Goal: Task Accomplishment & Management: Manage account settings

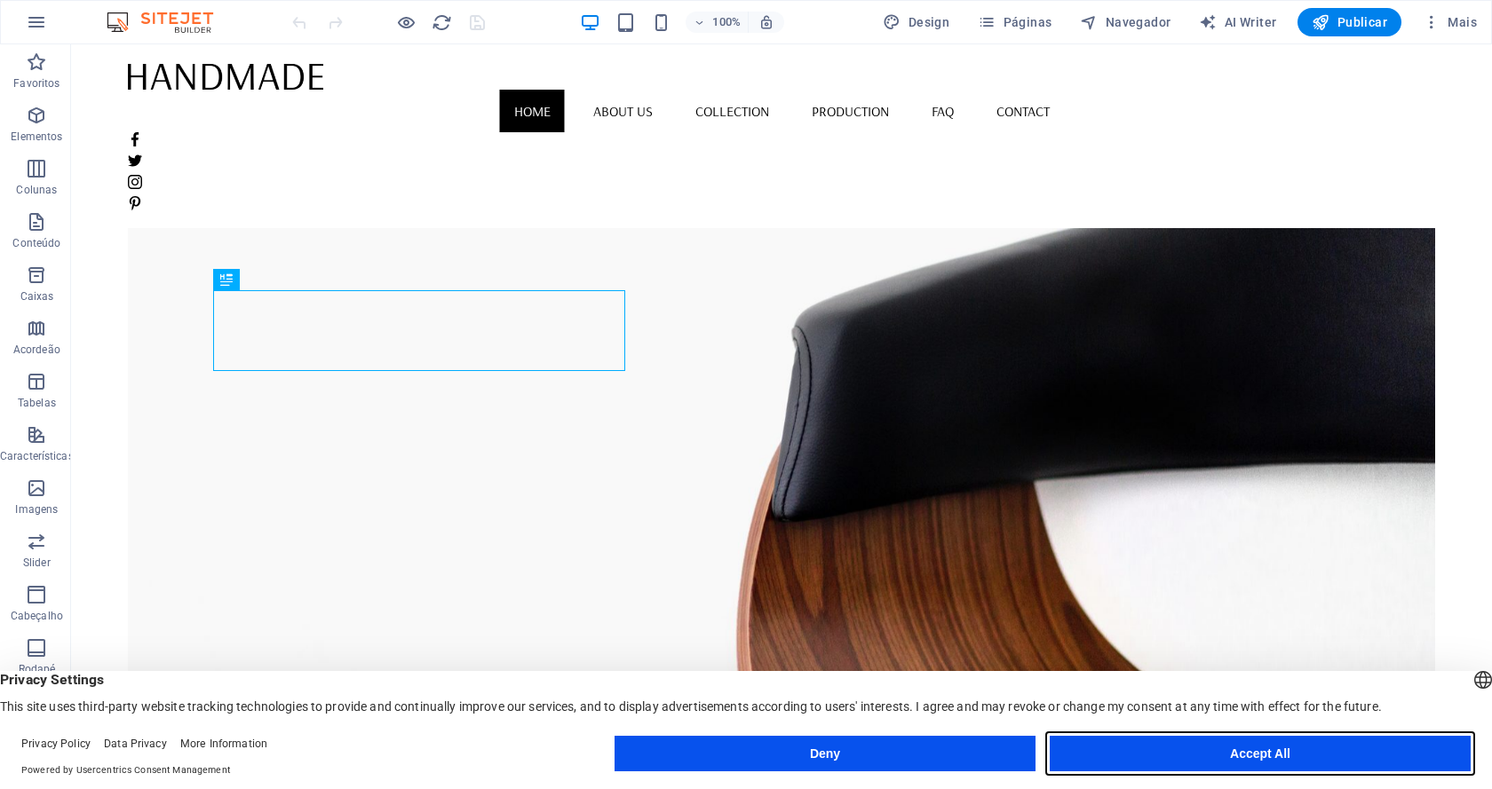
click at [1152, 763] on button "Accept All" at bounding box center [1259, 754] width 421 height 36
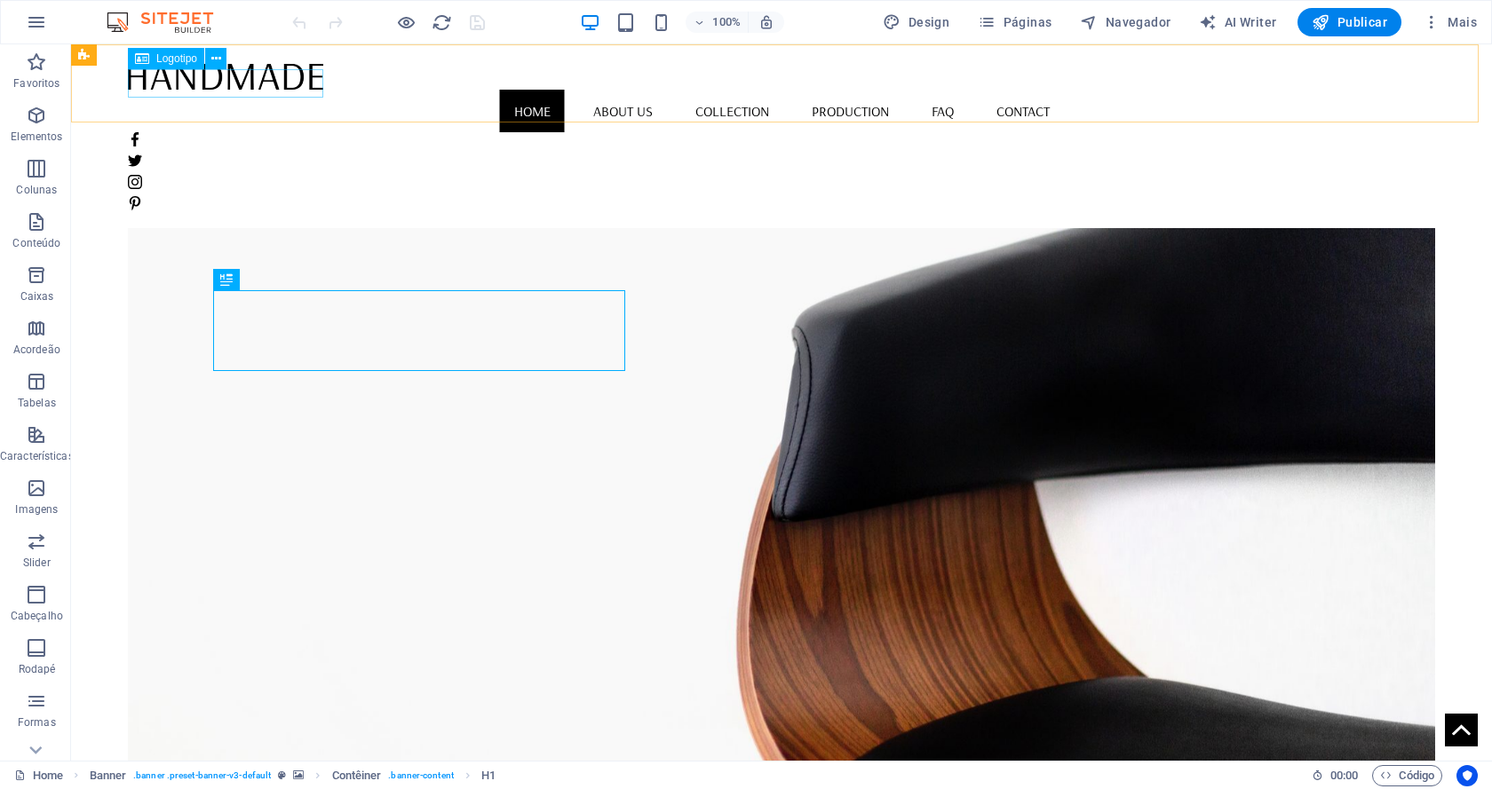
click at [313, 86] on div at bounding box center [781, 76] width 1307 height 28
click at [317, 84] on div at bounding box center [781, 76] width 1307 height 28
select select "px"
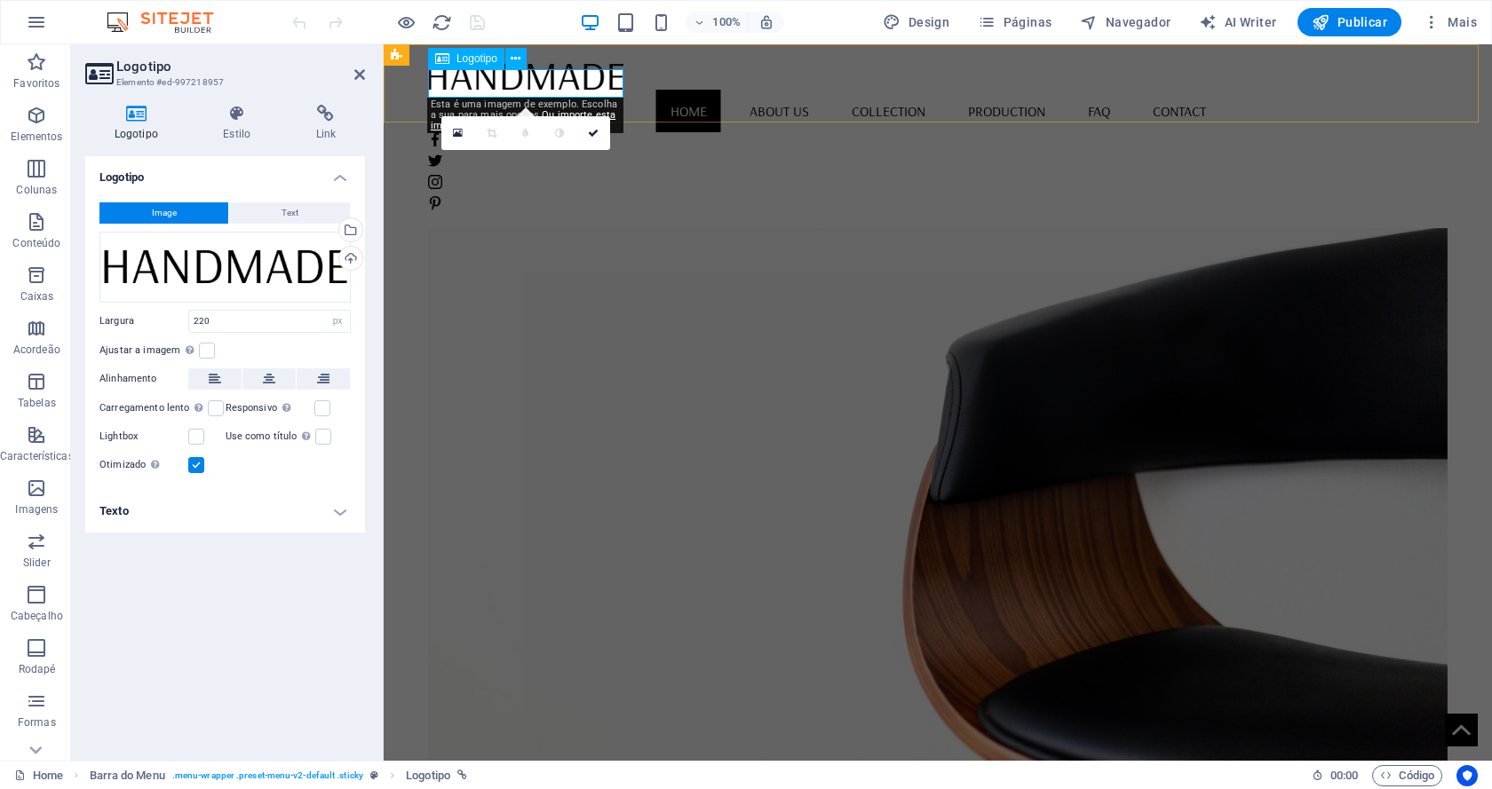
click at [555, 88] on div at bounding box center [937, 76] width 1019 height 28
click at [579, 88] on div at bounding box center [937, 76] width 1019 height 28
click at [213, 273] on div "Arraste os arquivos aqui, clique para escolher os arquivos ou selecione os arqu…" at bounding box center [224, 267] width 251 height 71
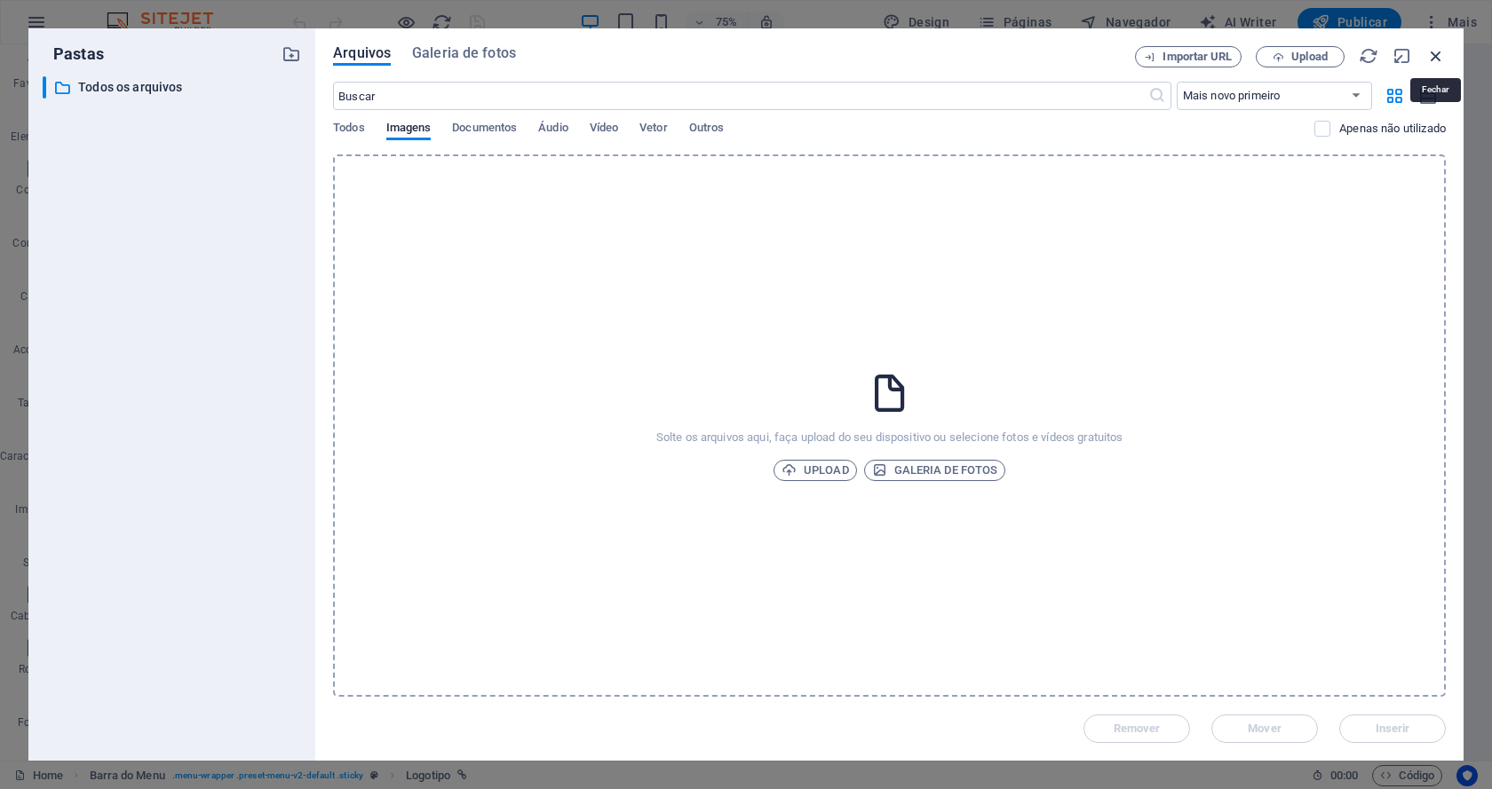
click at [1429, 50] on icon "button" at bounding box center [1436, 56] width 20 height 20
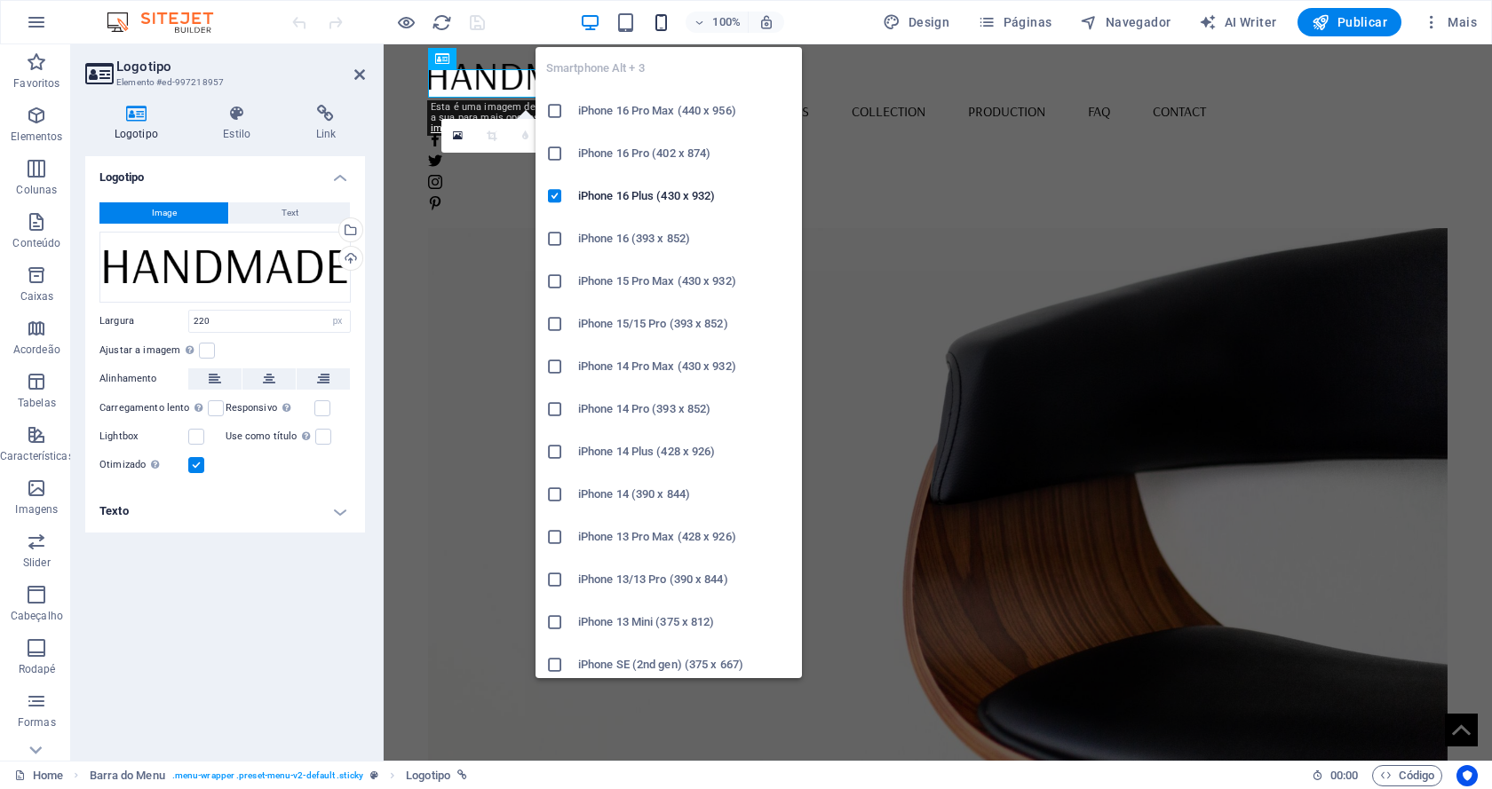
click at [664, 21] on icon "button" at bounding box center [661, 22] width 20 height 20
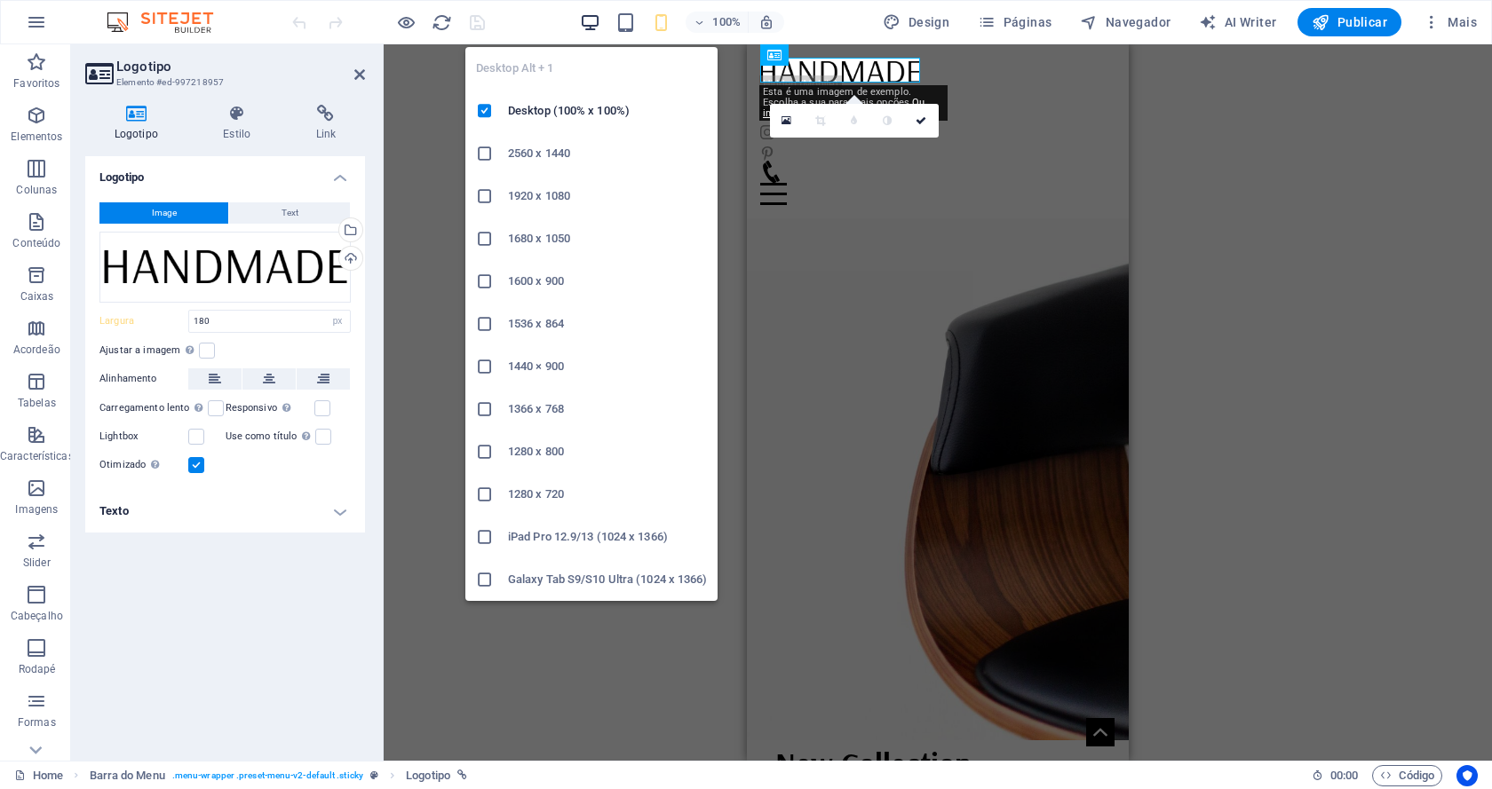
click at [598, 23] on icon "button" at bounding box center [590, 22] width 20 height 20
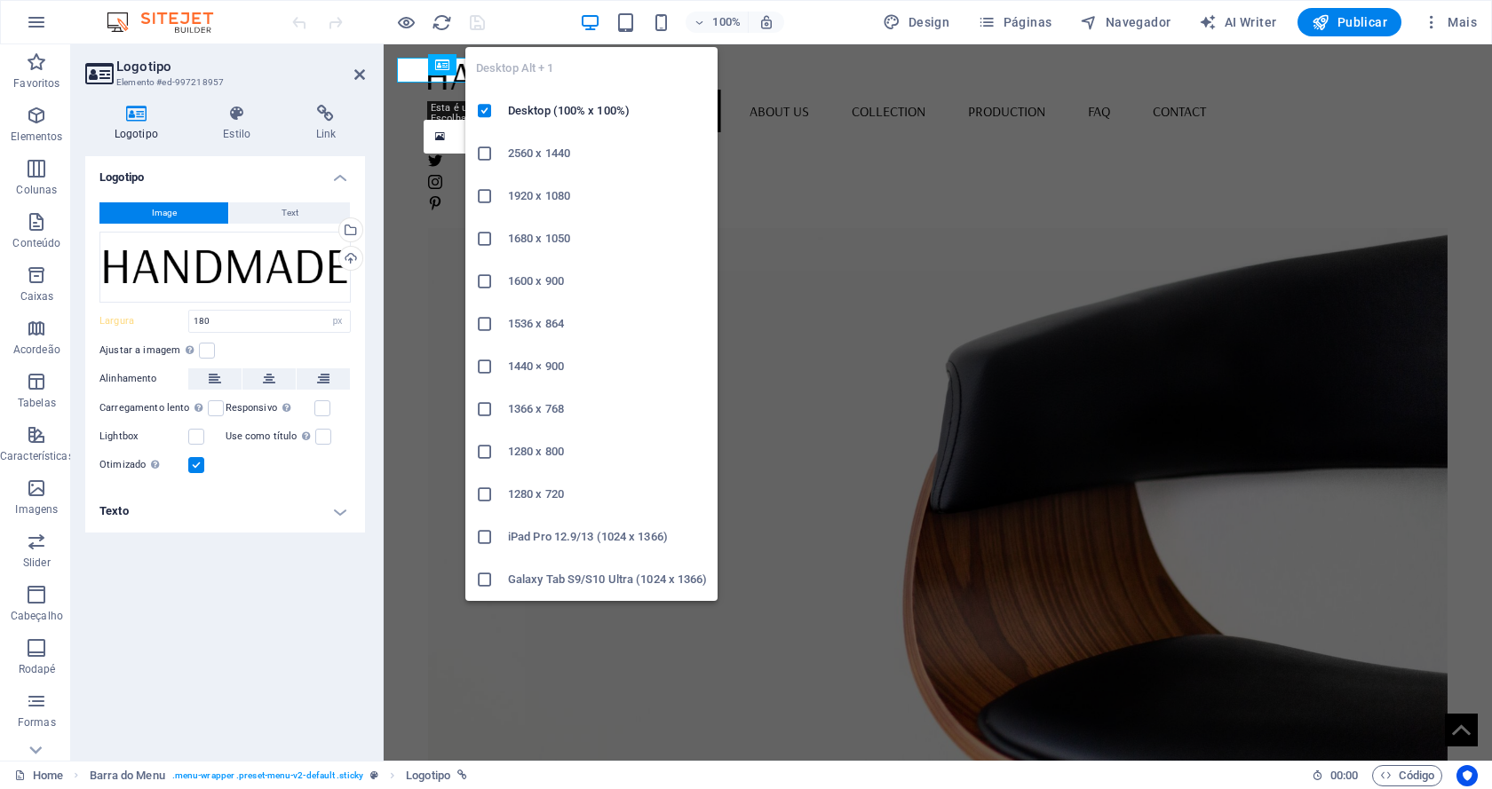
type input "220"
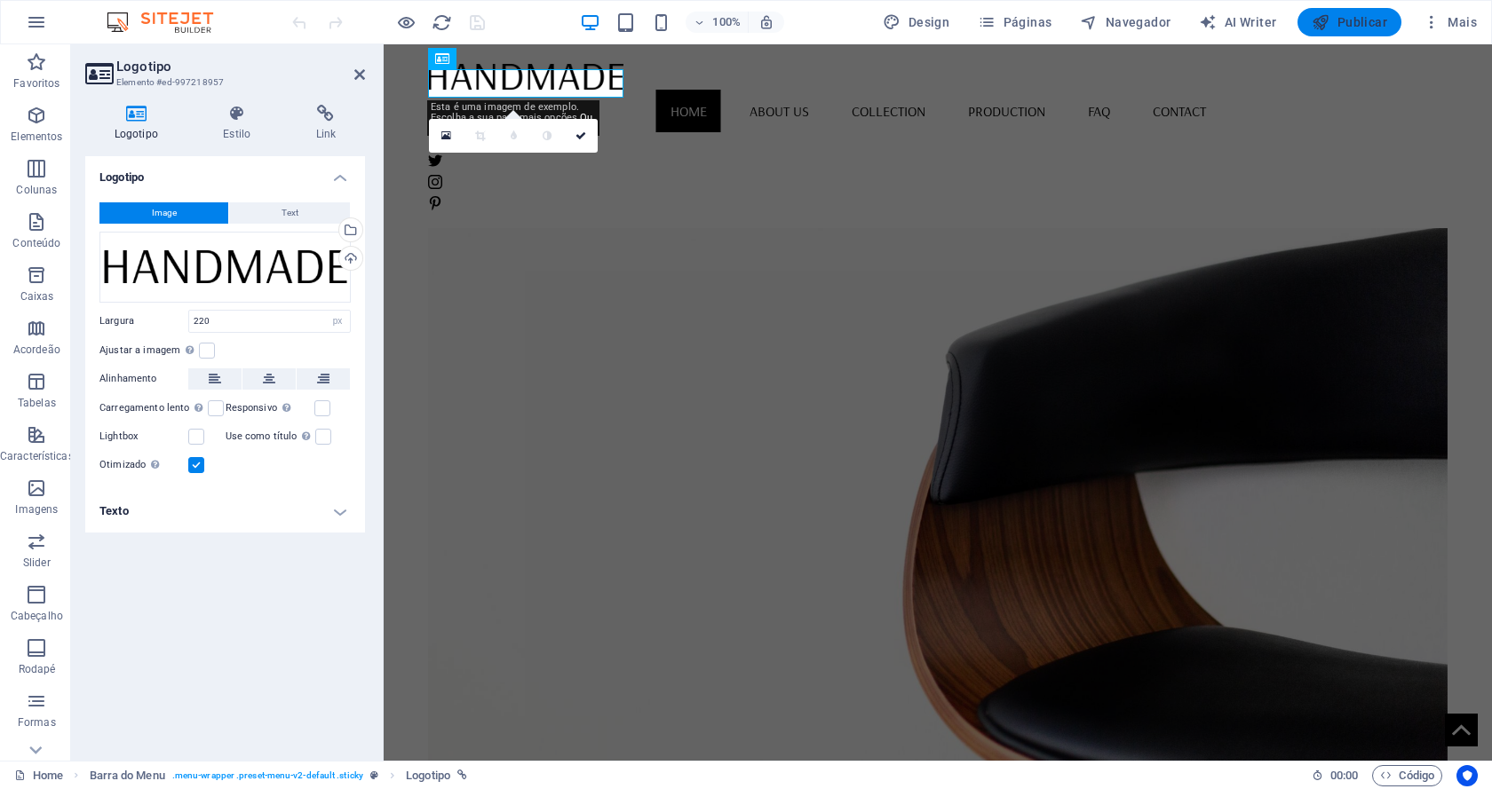
click at [1349, 23] on span "Publicar" at bounding box center [1348, 22] width 75 height 18
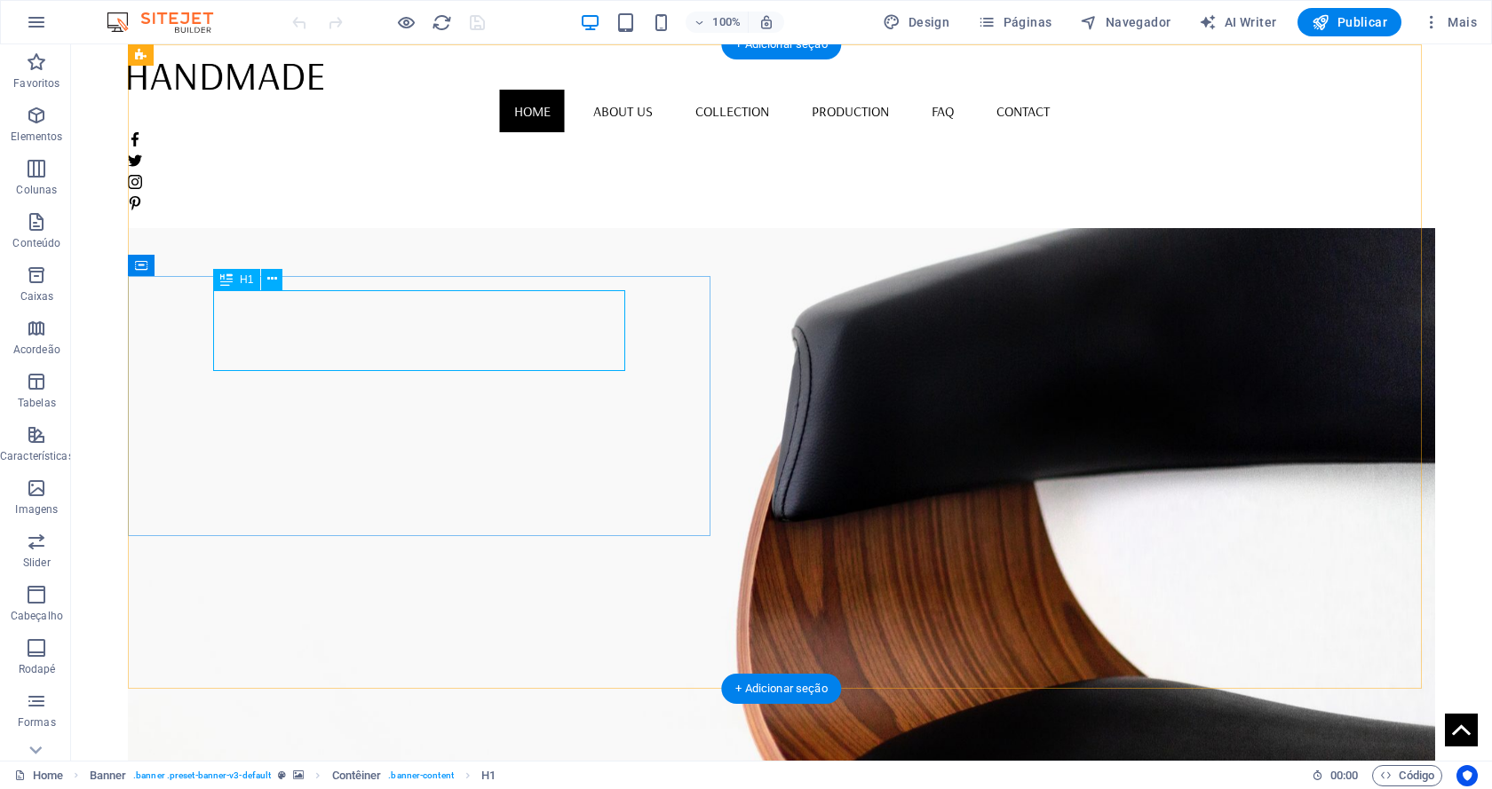
drag, startPoint x: 224, startPoint y: 333, endPoint x: 380, endPoint y: 337, distance: 156.3
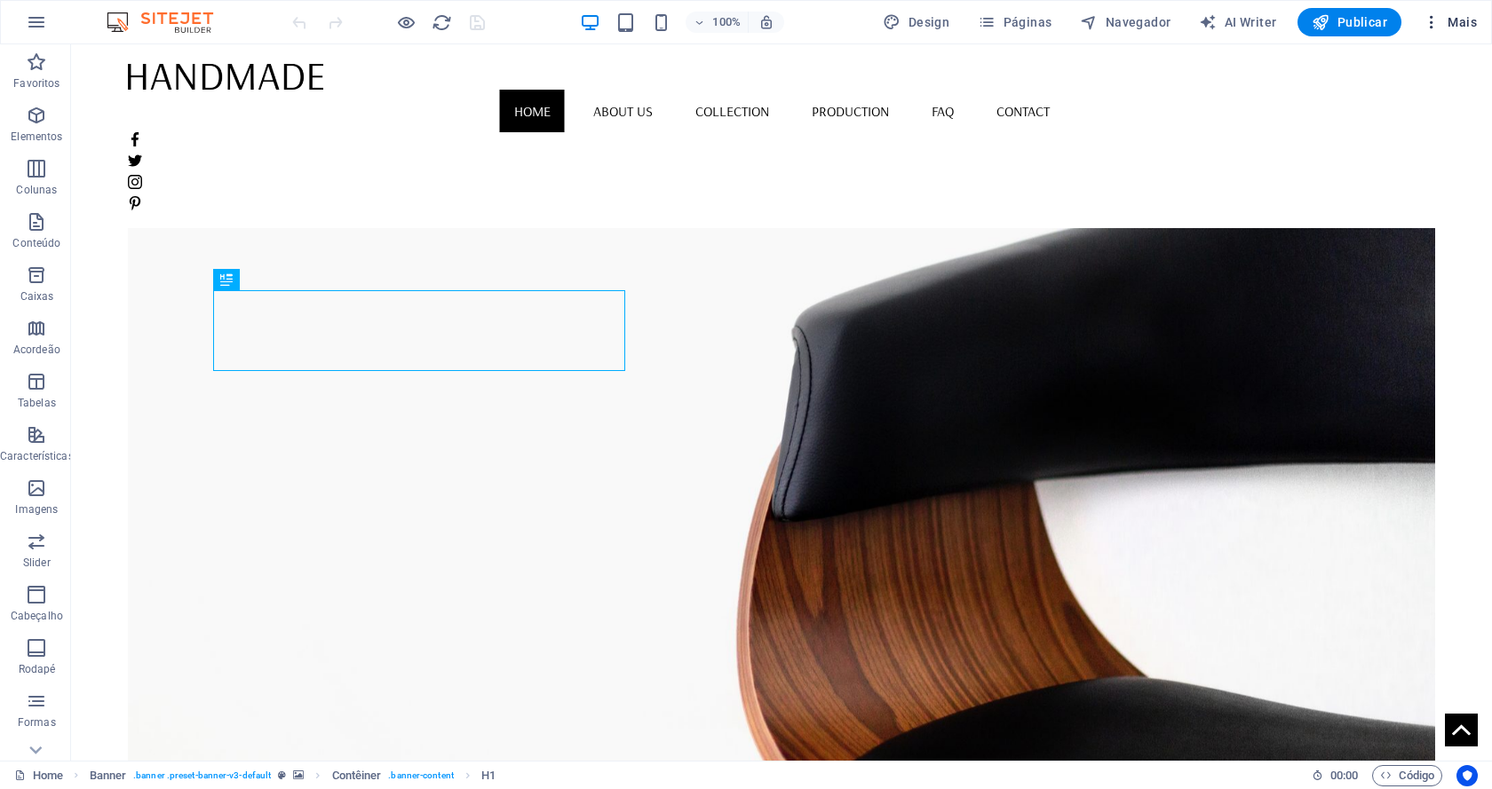
click at [1437, 27] on icon "button" at bounding box center [1431, 22] width 18 height 18
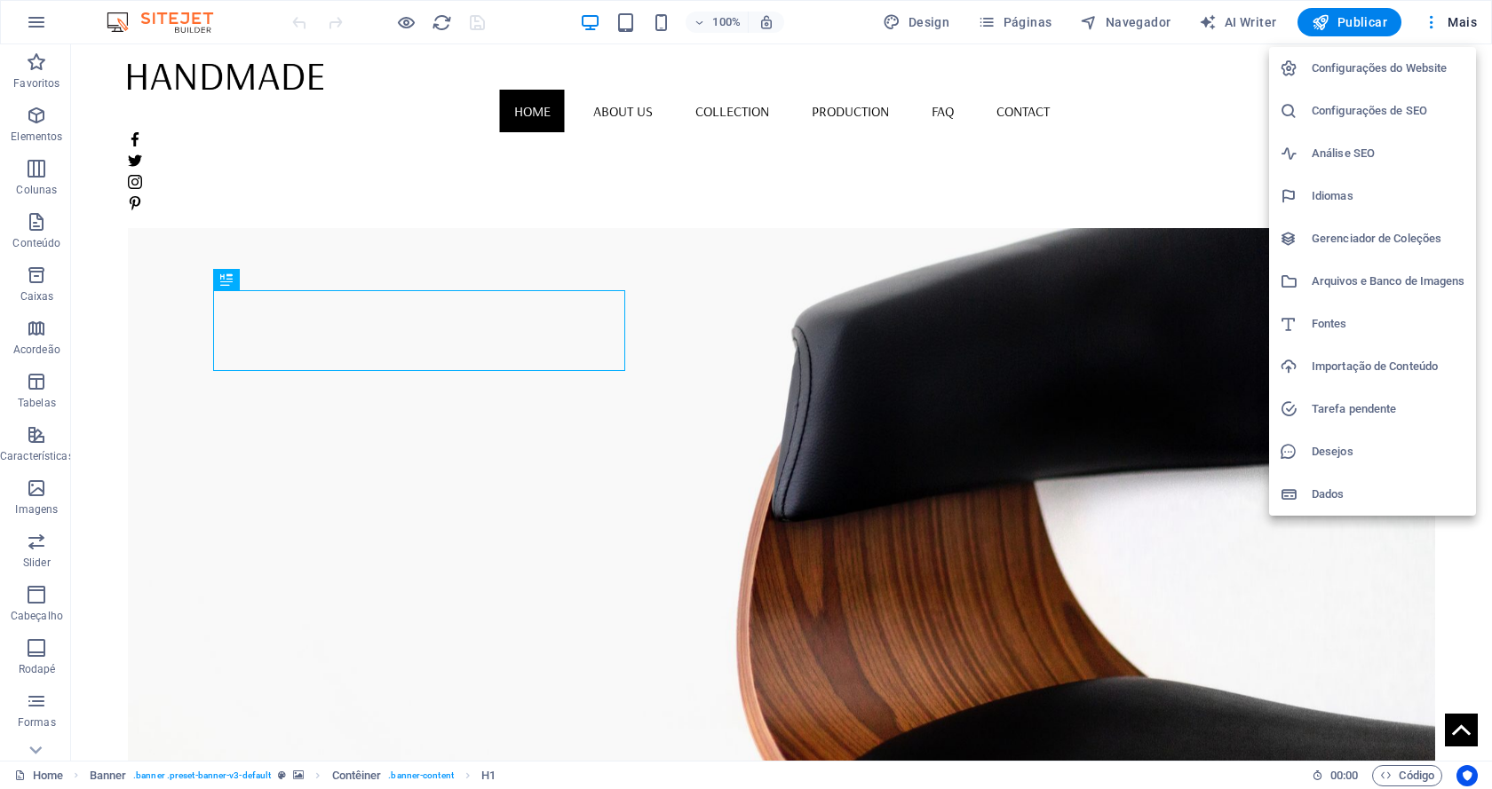
click at [1110, 11] on div at bounding box center [746, 394] width 1492 height 789
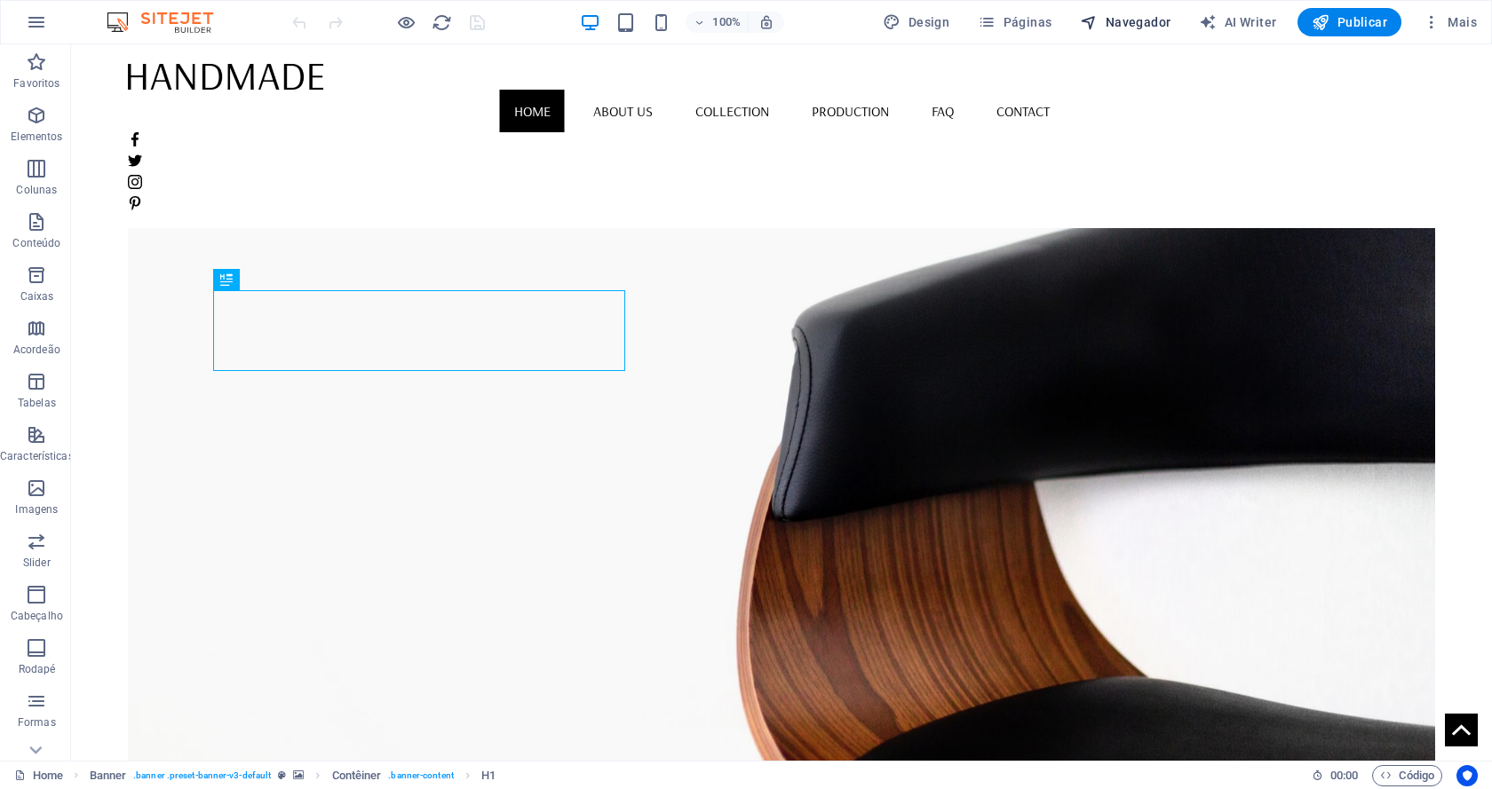
click at [1112, 27] on span "Navegador" at bounding box center [1125, 22] width 91 height 18
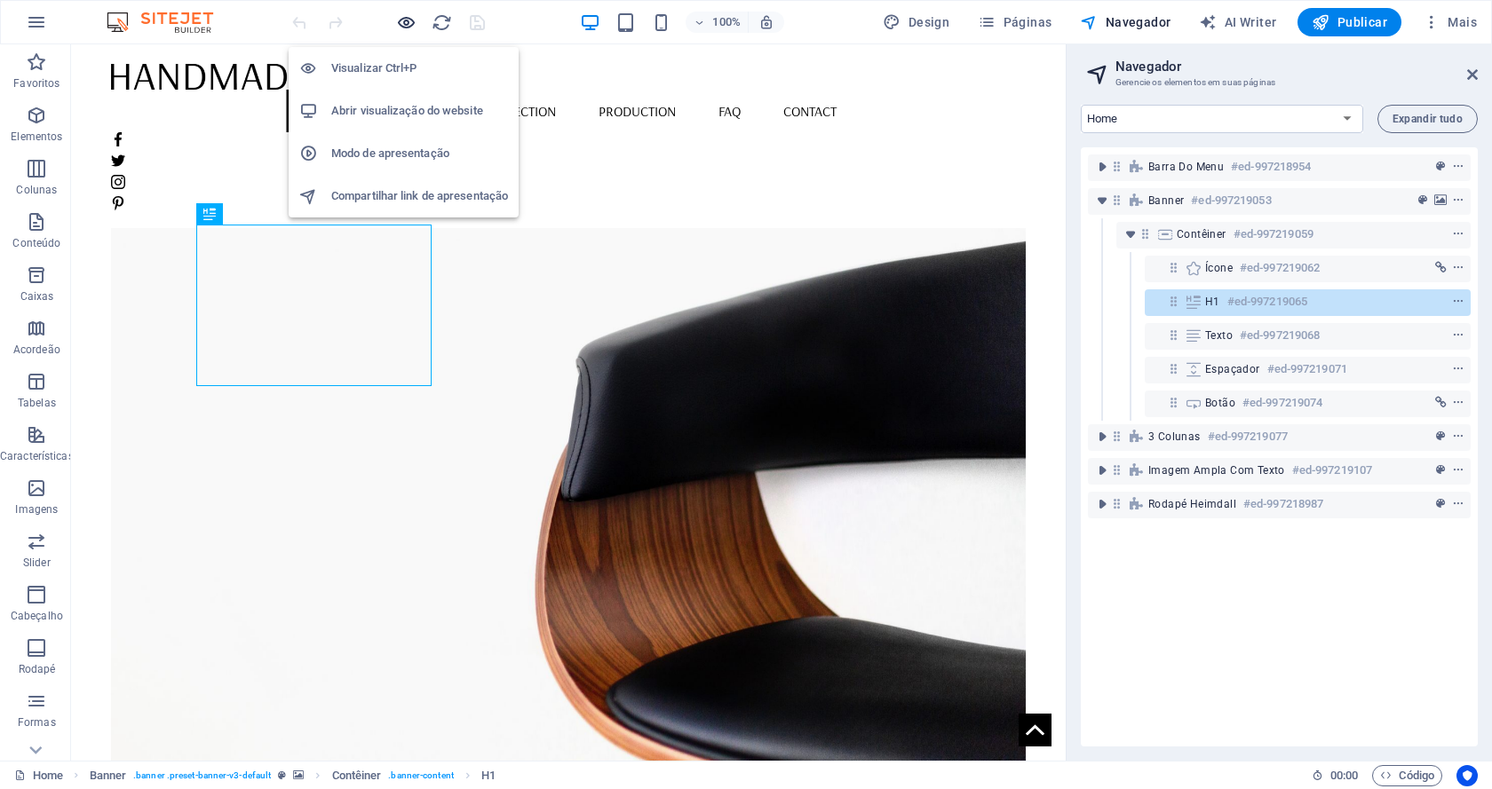
click at [401, 27] on icon "button" at bounding box center [406, 22] width 20 height 20
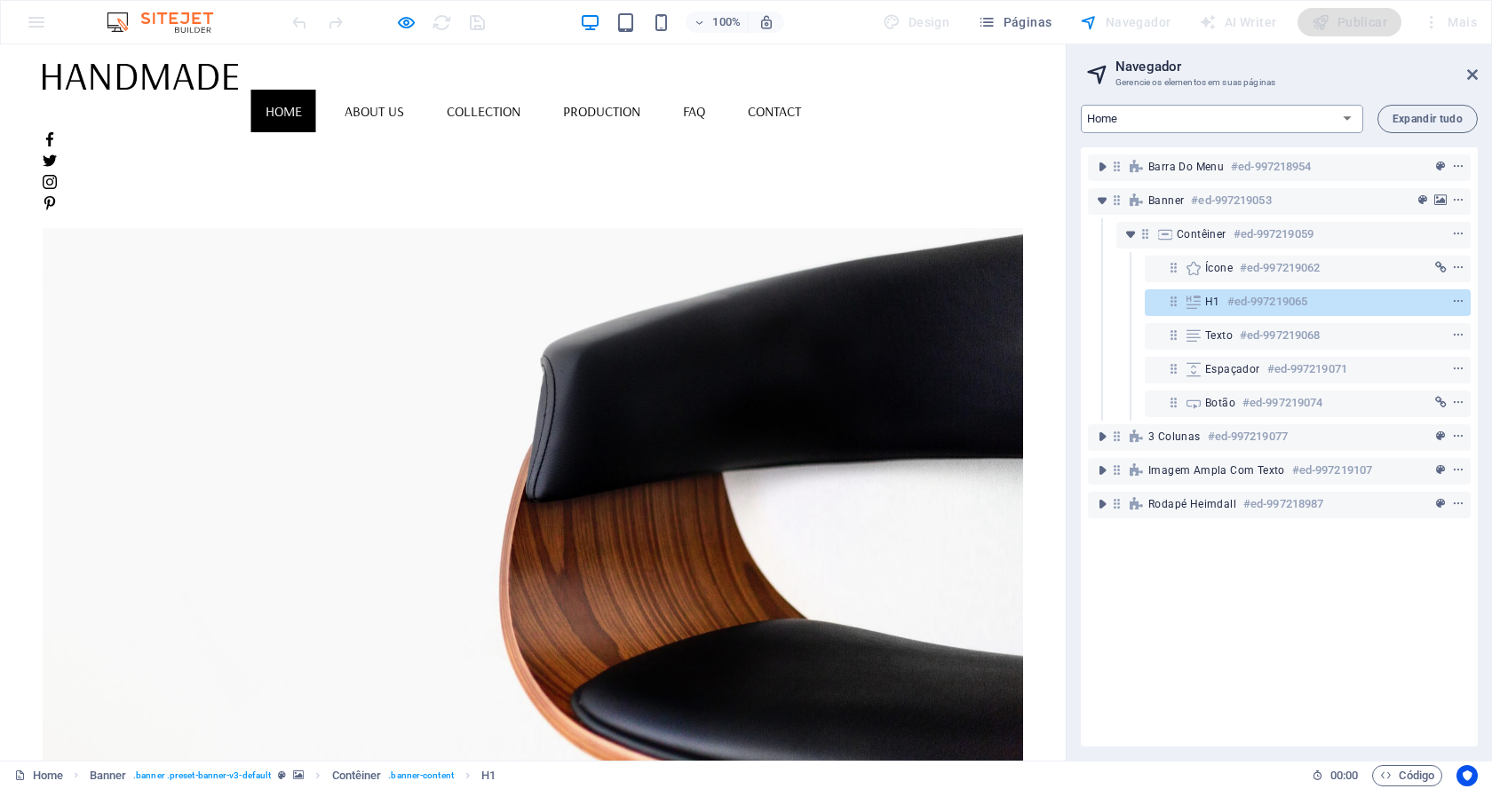
click at [1336, 125] on select "Home About us Collection Production FAQ Contact Legal Notice Privacy" at bounding box center [1222, 119] width 282 height 28
click at [1339, 122] on select "Home About us Collection Production FAQ Contact Legal Notice Privacy" at bounding box center [1222, 119] width 282 height 28
click at [1469, 66] on h2 "Navegador" at bounding box center [1296, 67] width 362 height 16
drag, startPoint x: 1473, startPoint y: 81, endPoint x: 1472, endPoint y: 36, distance: 45.3
click at [1473, 81] on icon at bounding box center [1472, 74] width 11 height 14
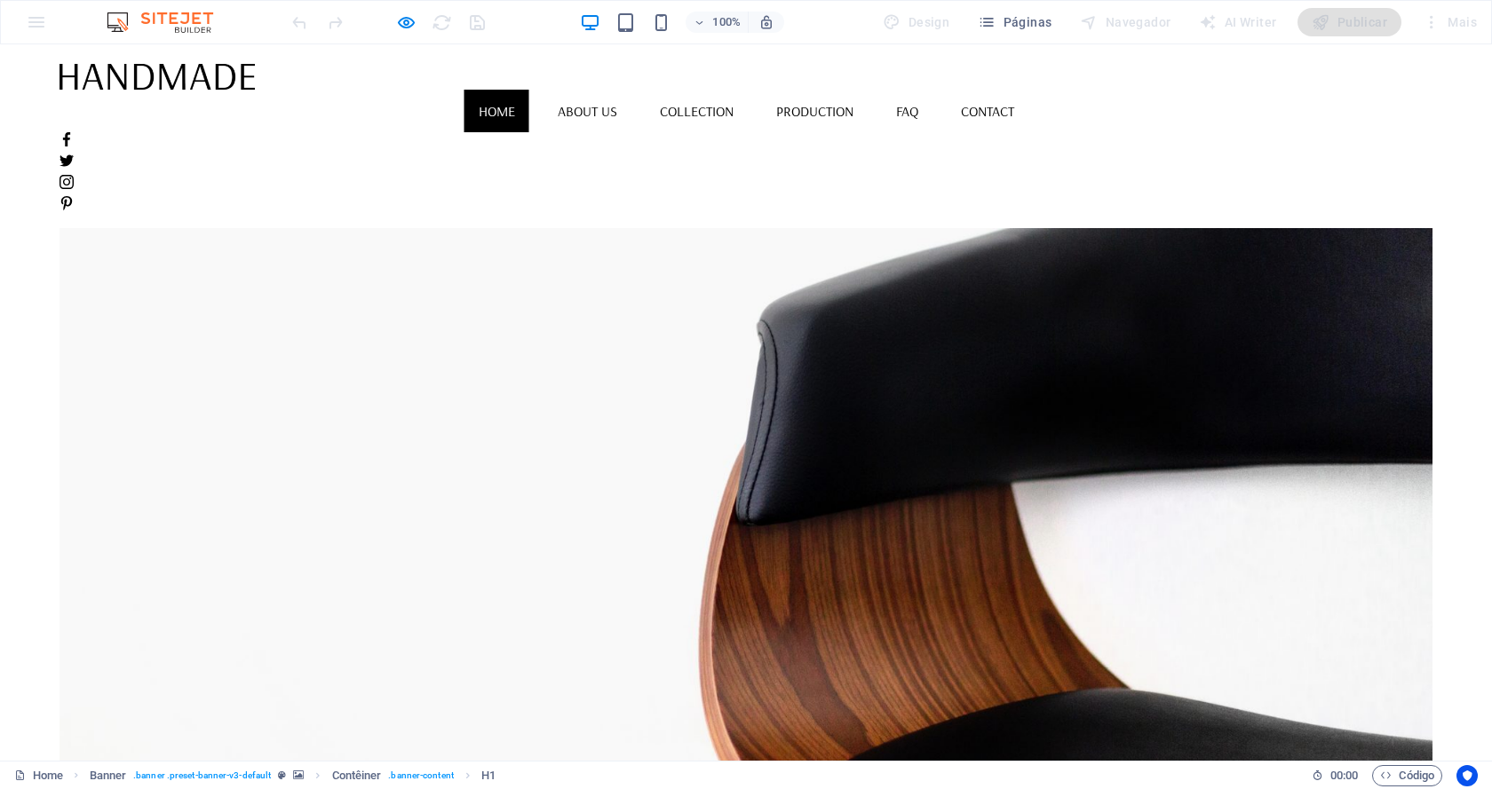
click at [1125, 90] on ul "Home About us Collection Production FAQ Contact" at bounding box center [745, 111] width 1373 height 43
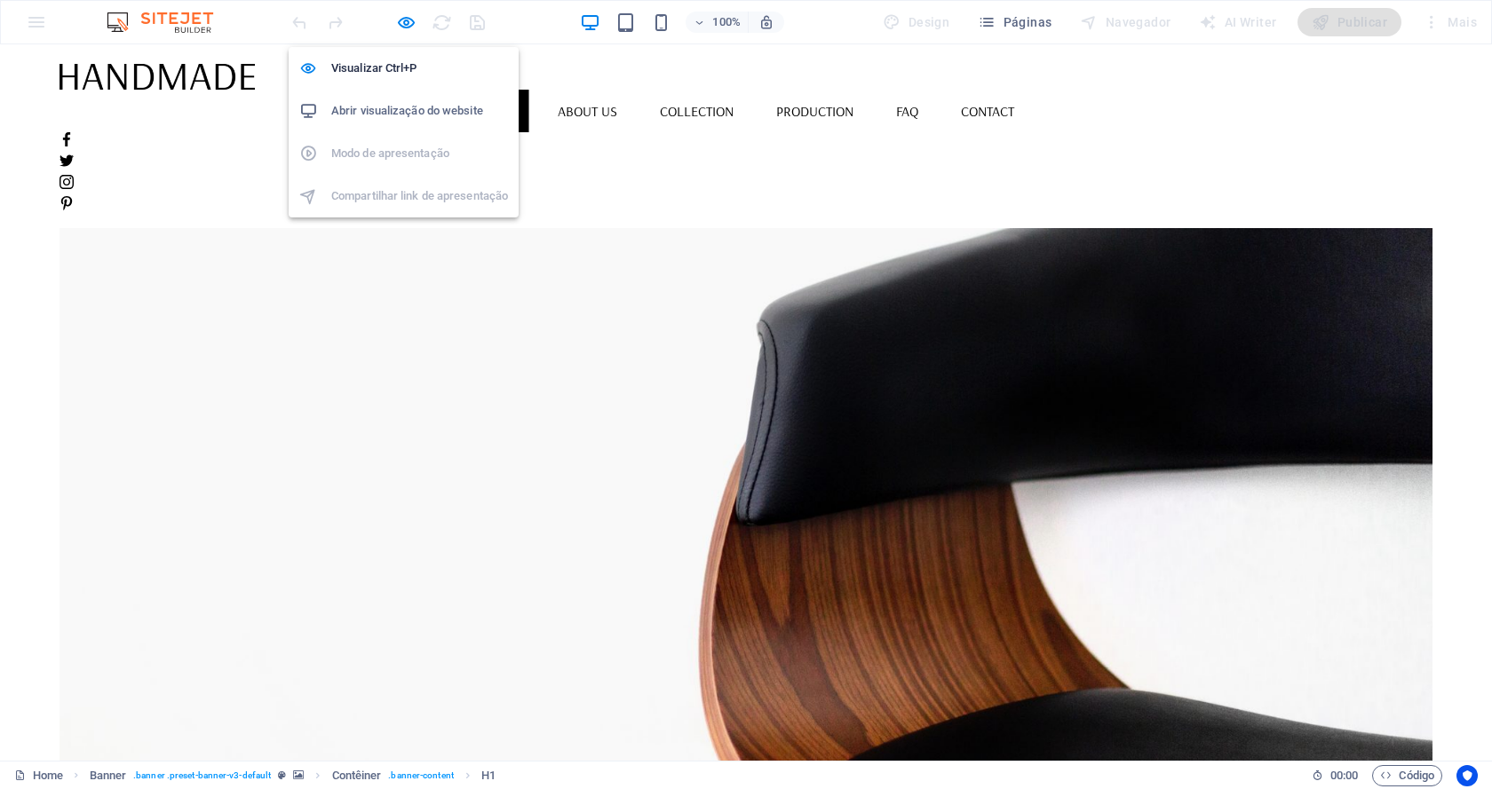
click at [411, 114] on h6 "Abrir visualização do website" at bounding box center [419, 110] width 177 height 21
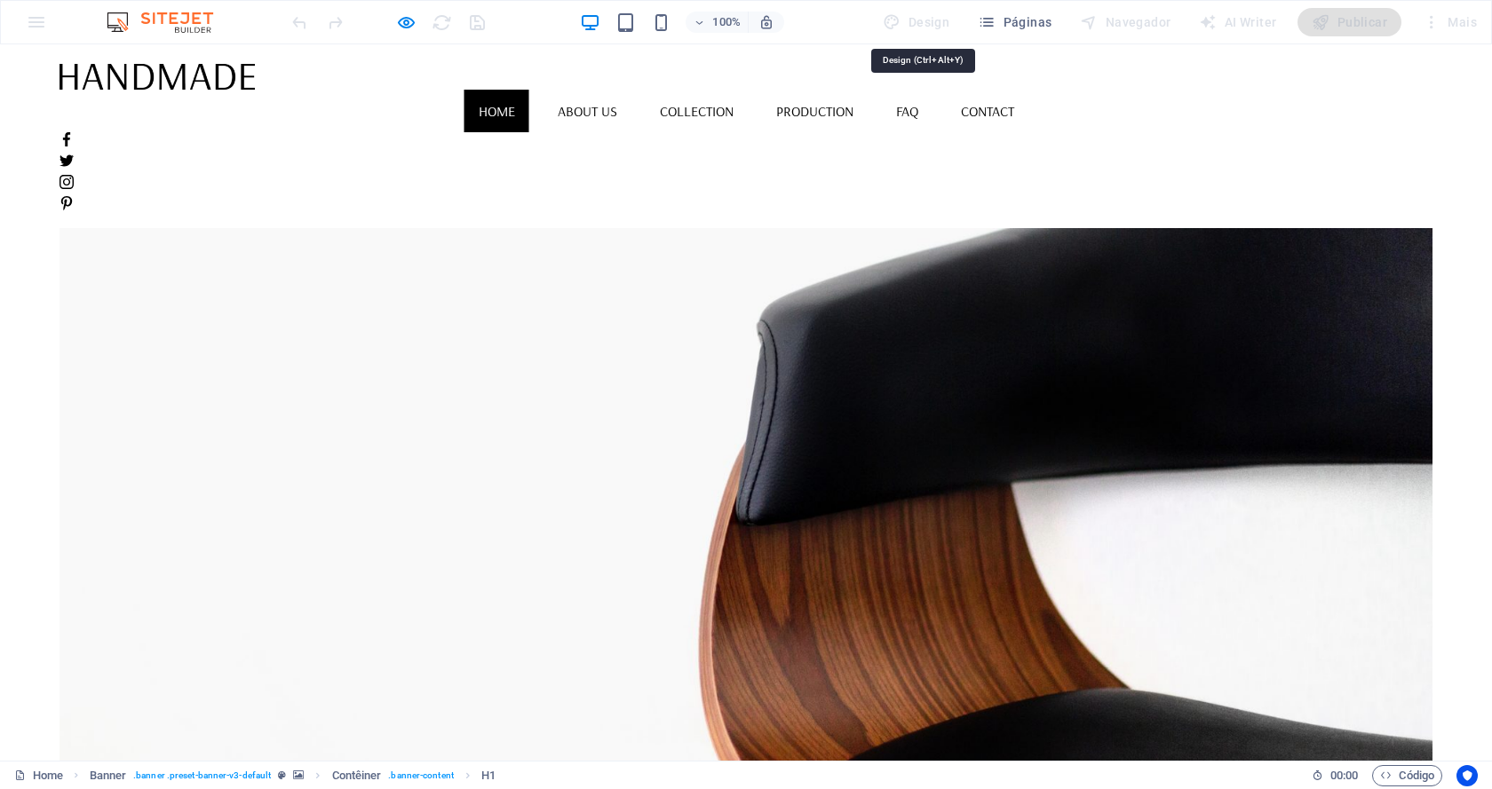
click at [927, 25] on div "Design" at bounding box center [915, 22] width 81 height 28
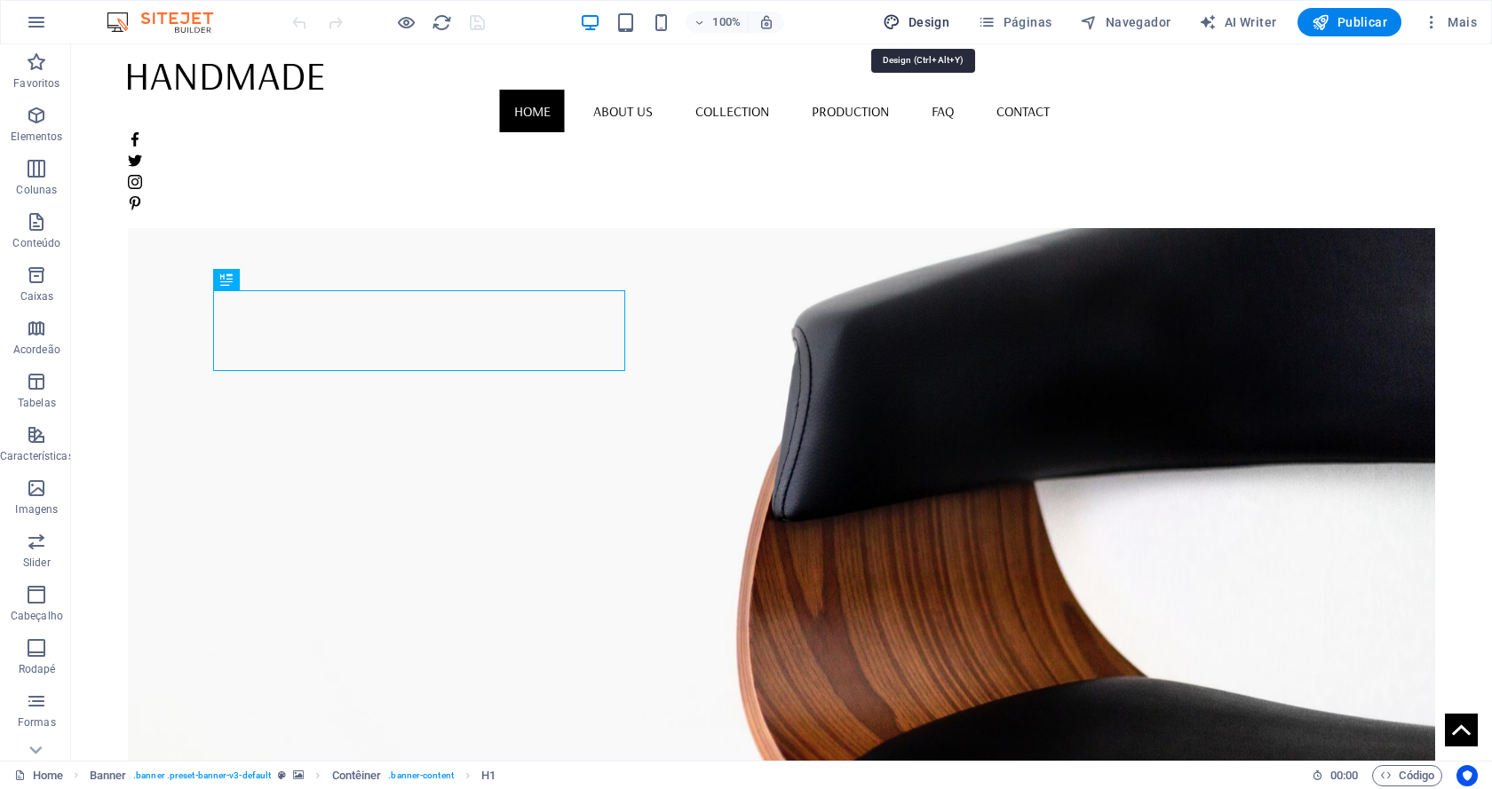
click at [921, 26] on span "Design" at bounding box center [916, 22] width 67 height 18
select select "rem"
select select "400"
select select "px"
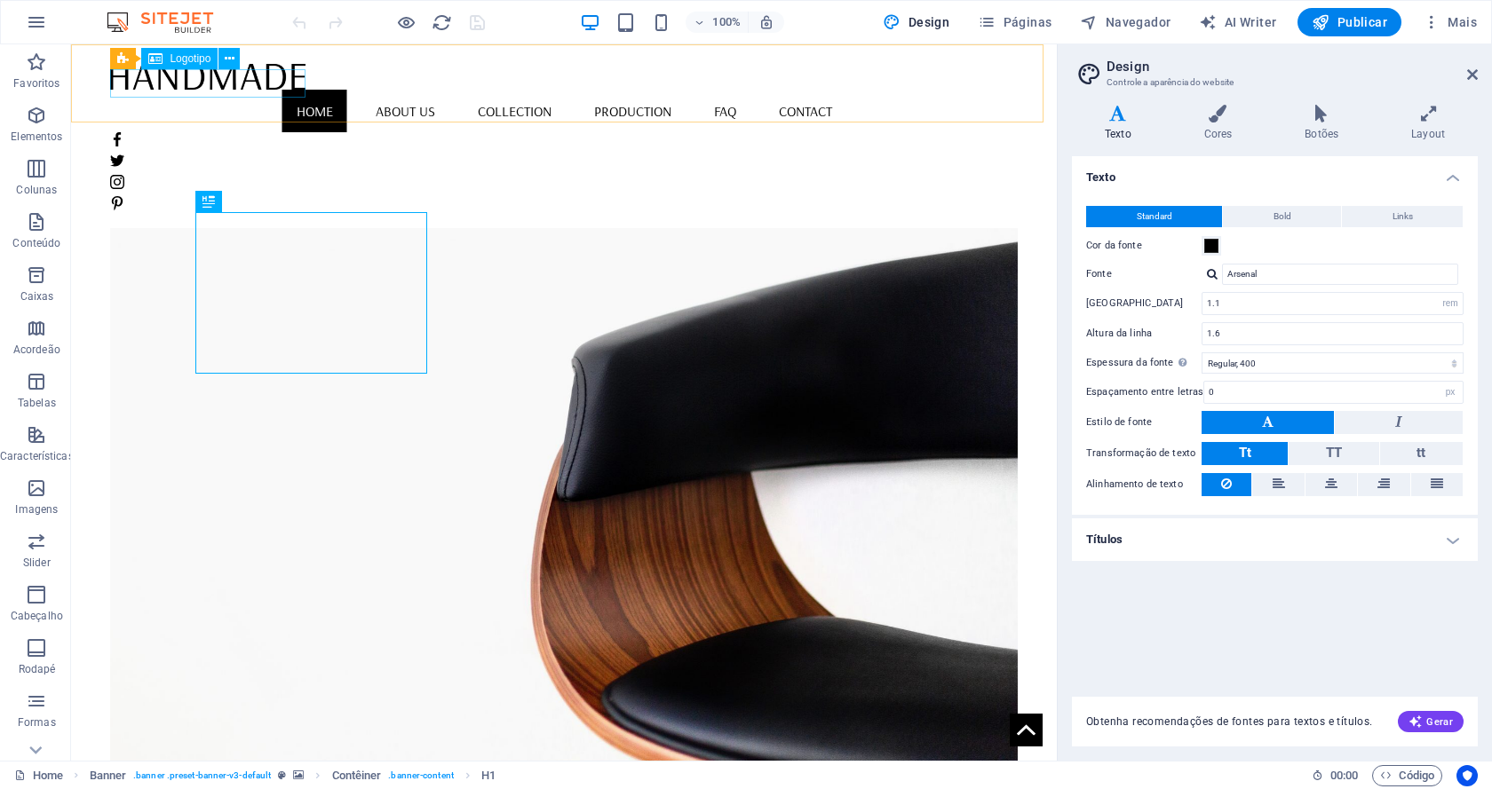
click at [219, 83] on div at bounding box center [563, 76] width 907 height 28
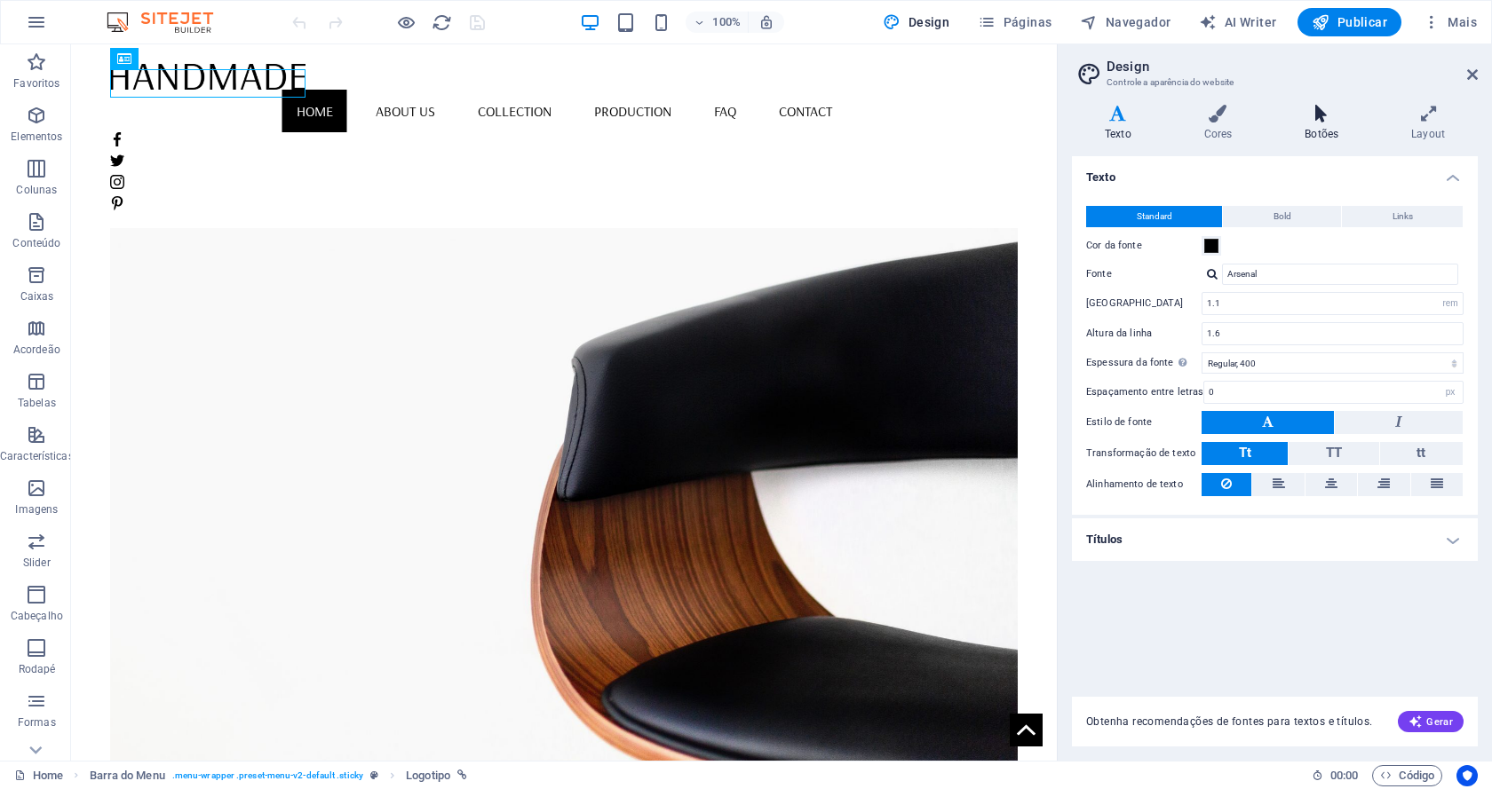
click at [1311, 130] on h4 "Botões" at bounding box center [1324, 123] width 107 height 37
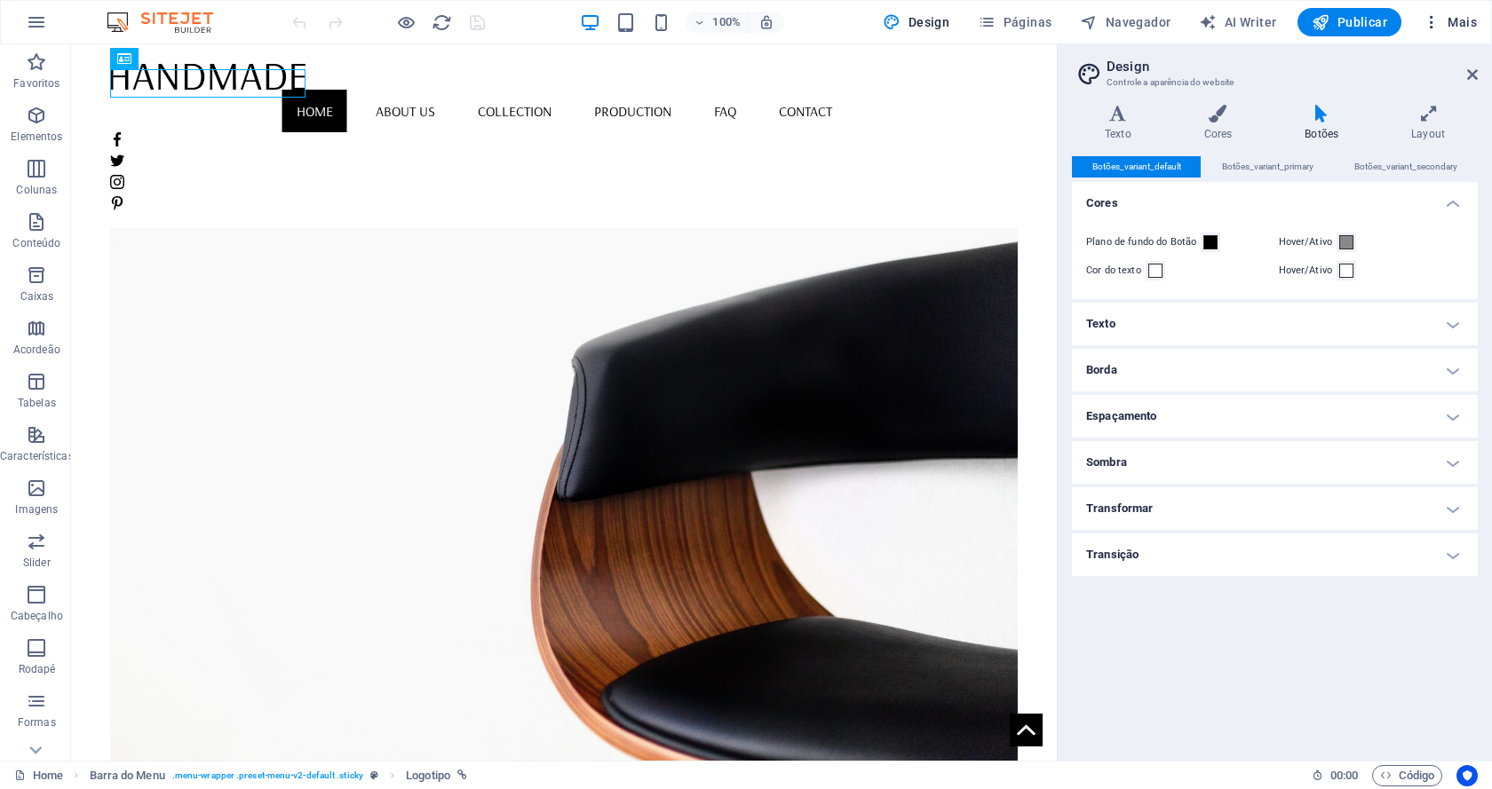
click at [1435, 20] on icon "button" at bounding box center [1431, 22] width 18 height 18
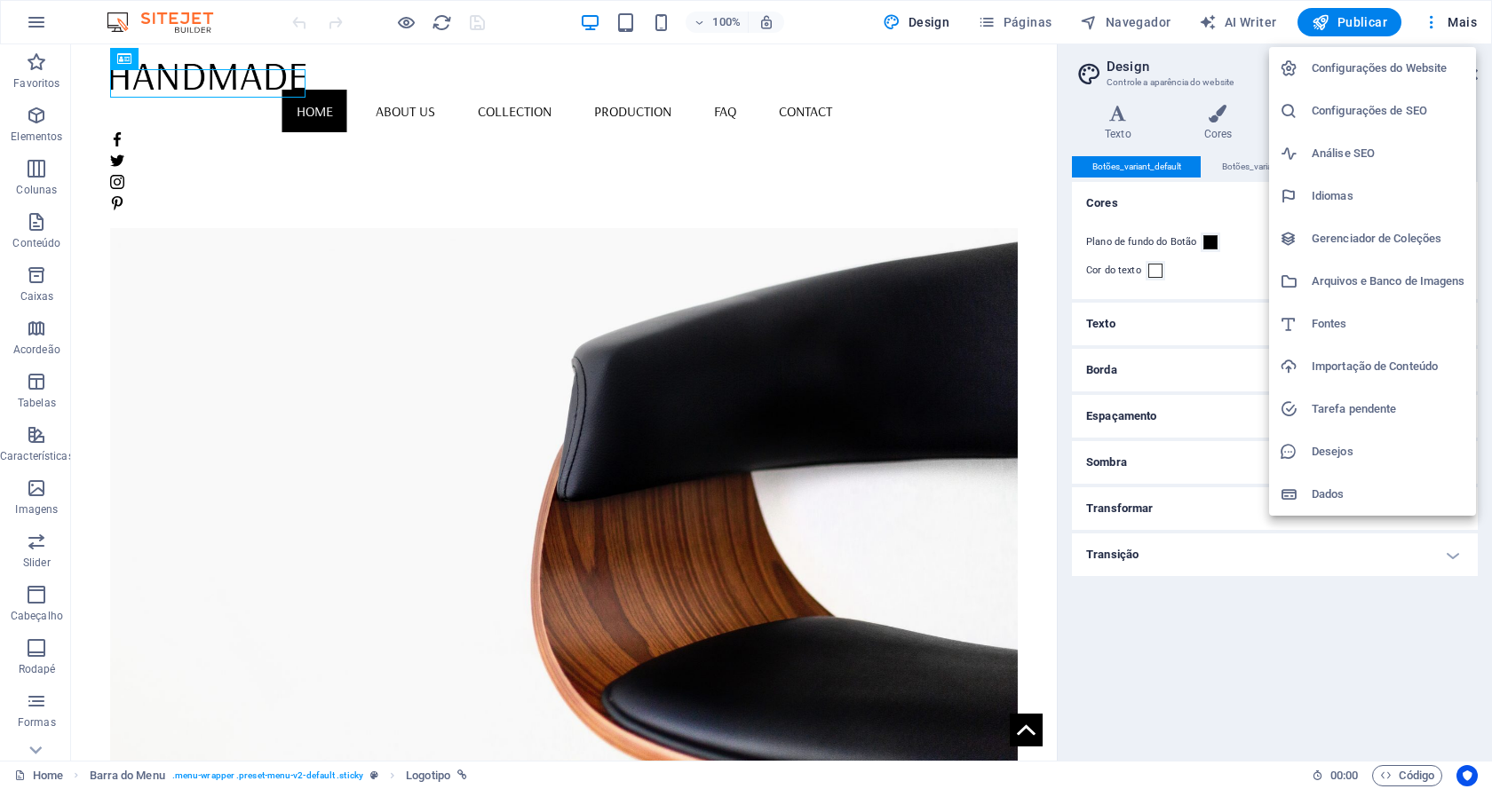
click at [223, 89] on div at bounding box center [746, 394] width 1492 height 789
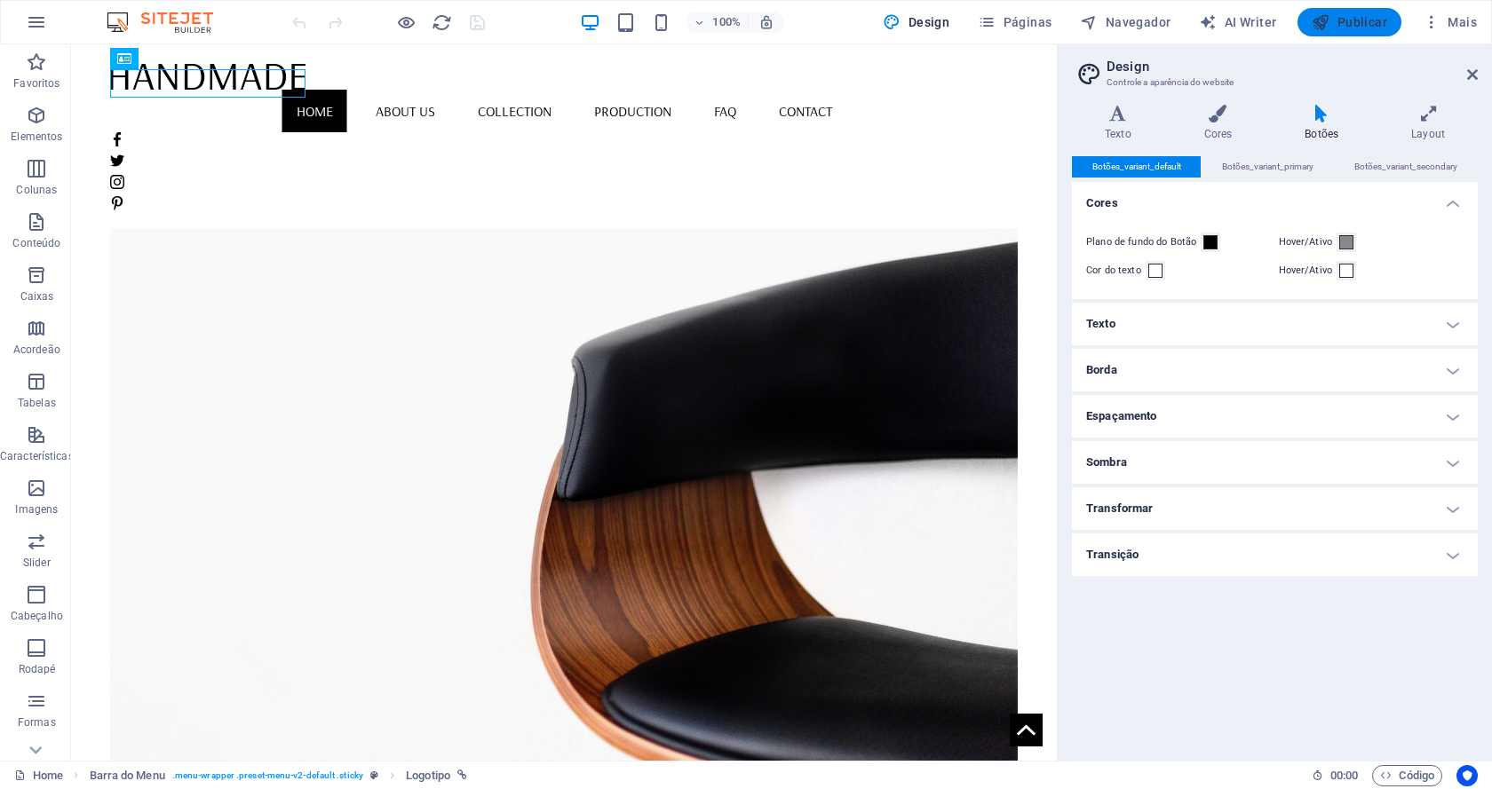
click at [1350, 11] on button "Publicar" at bounding box center [1349, 22] width 104 height 28
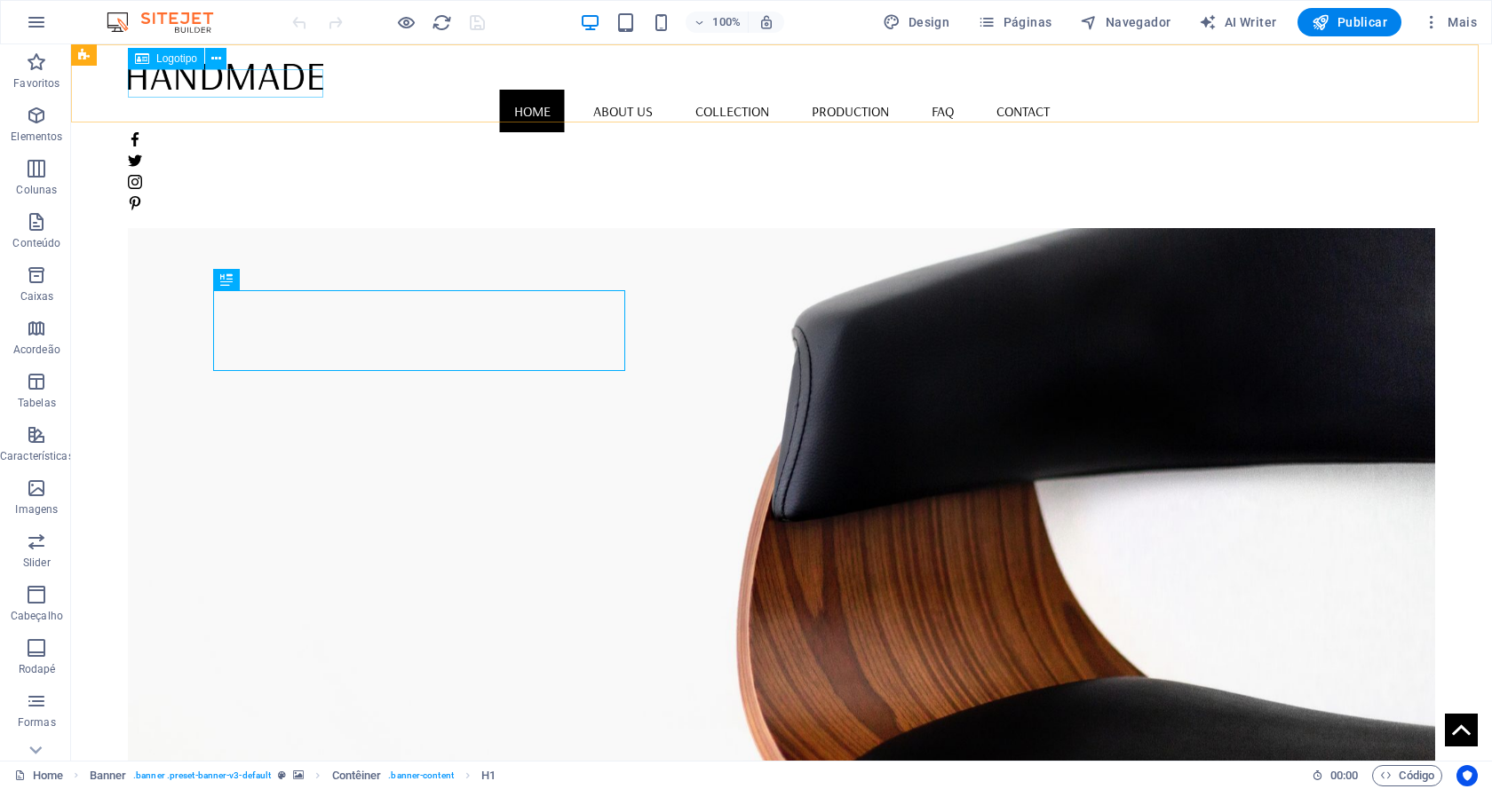
click at [187, 83] on div at bounding box center [781, 76] width 1307 height 28
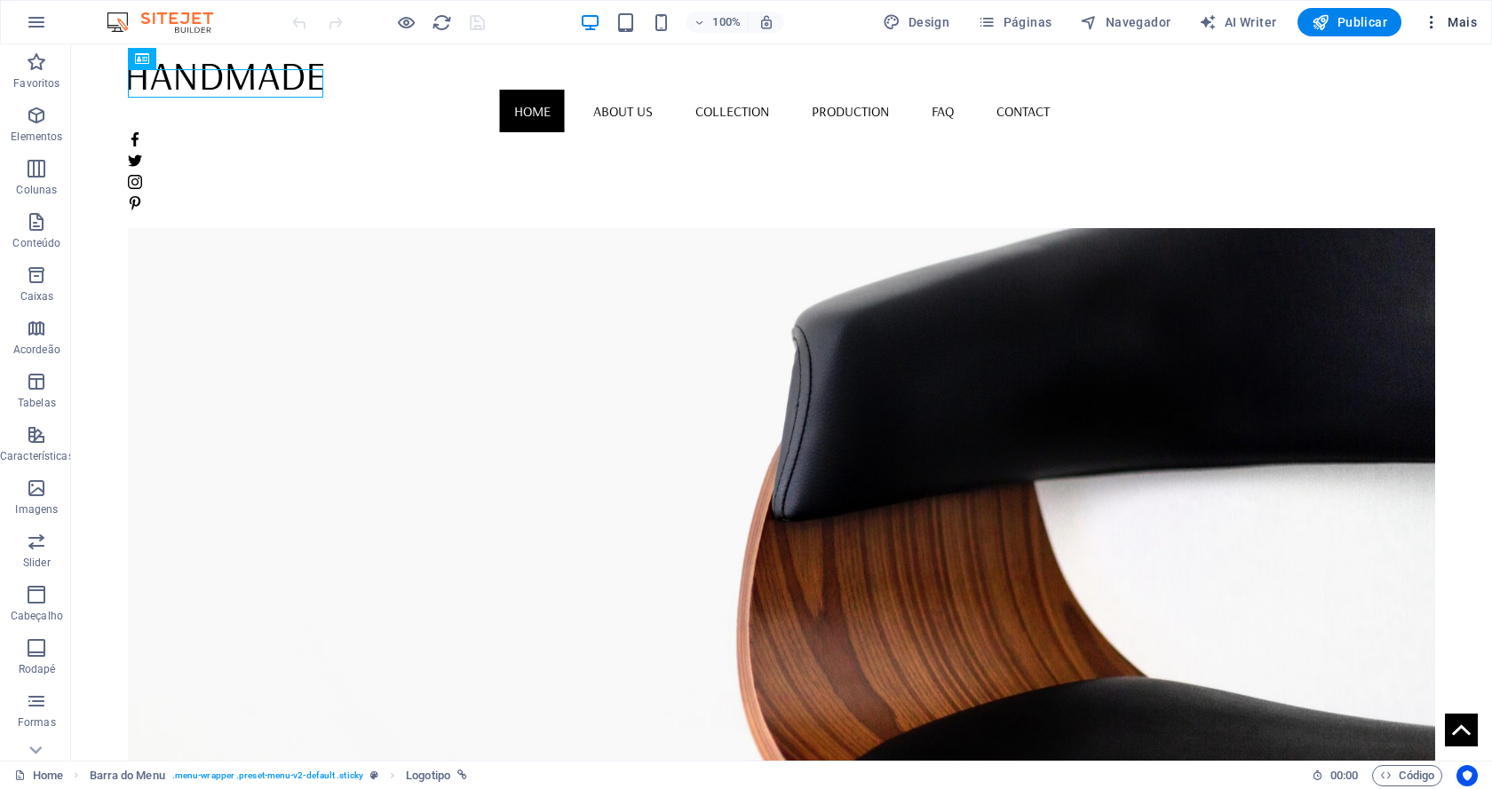
click at [1430, 18] on icon "button" at bounding box center [1431, 22] width 18 height 18
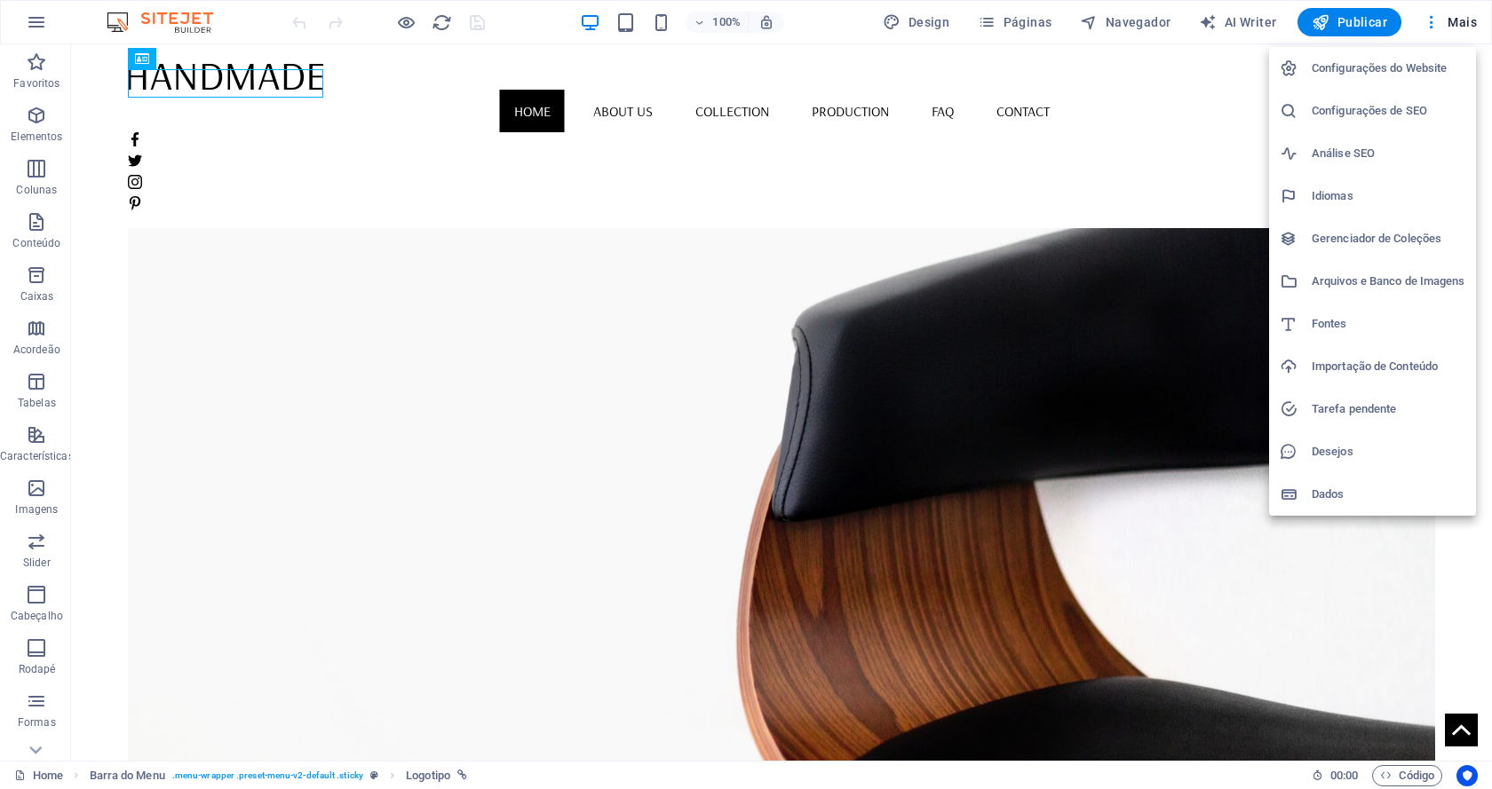
click at [1345, 64] on h6 "Configurações do Website" at bounding box center [1388, 68] width 154 height 21
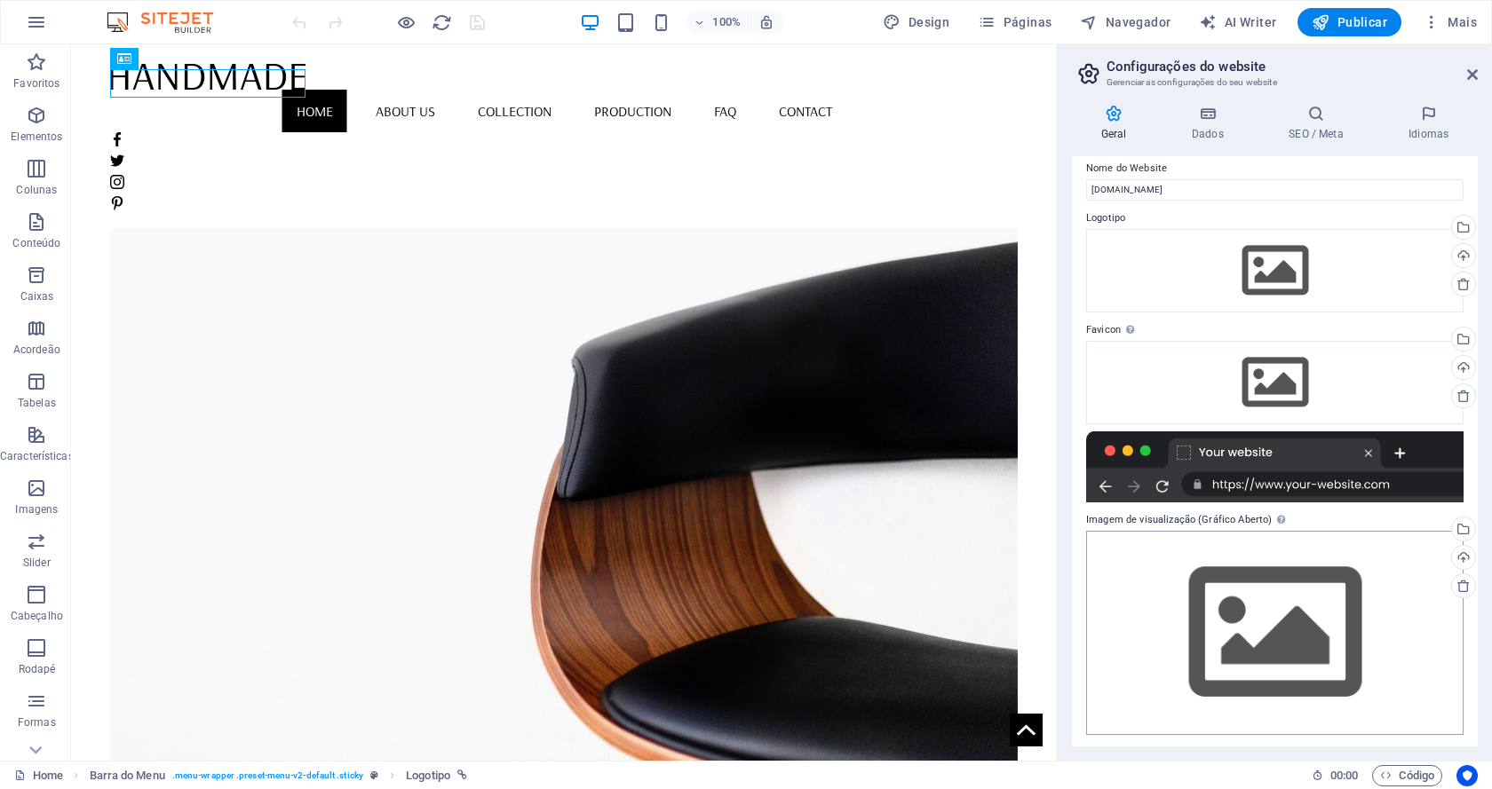
scroll to position [15, 0]
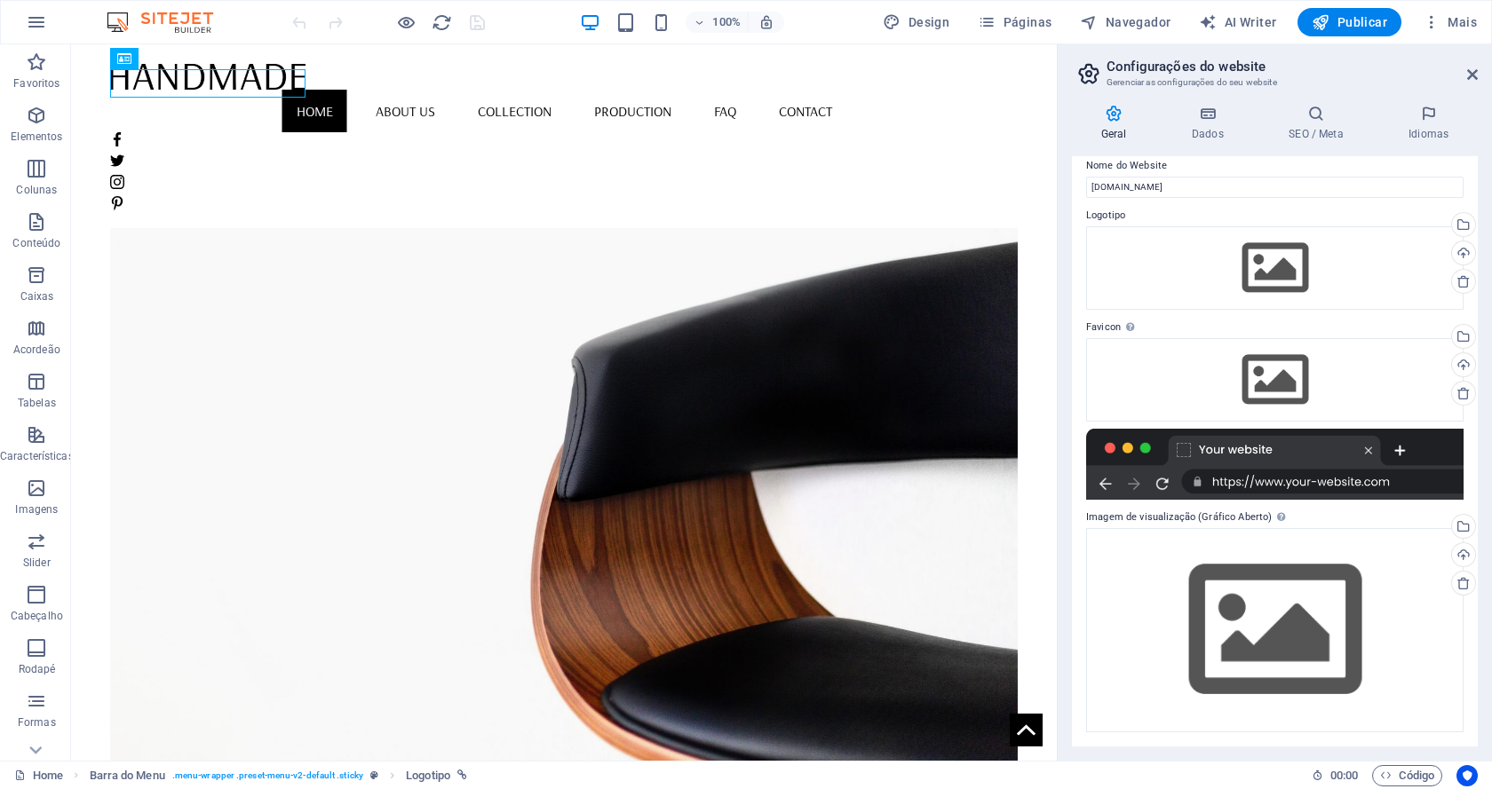
click at [1270, 456] on div at bounding box center [1274, 464] width 377 height 71
click at [1312, 130] on h4 "SEO / Meta" at bounding box center [1320, 123] width 120 height 37
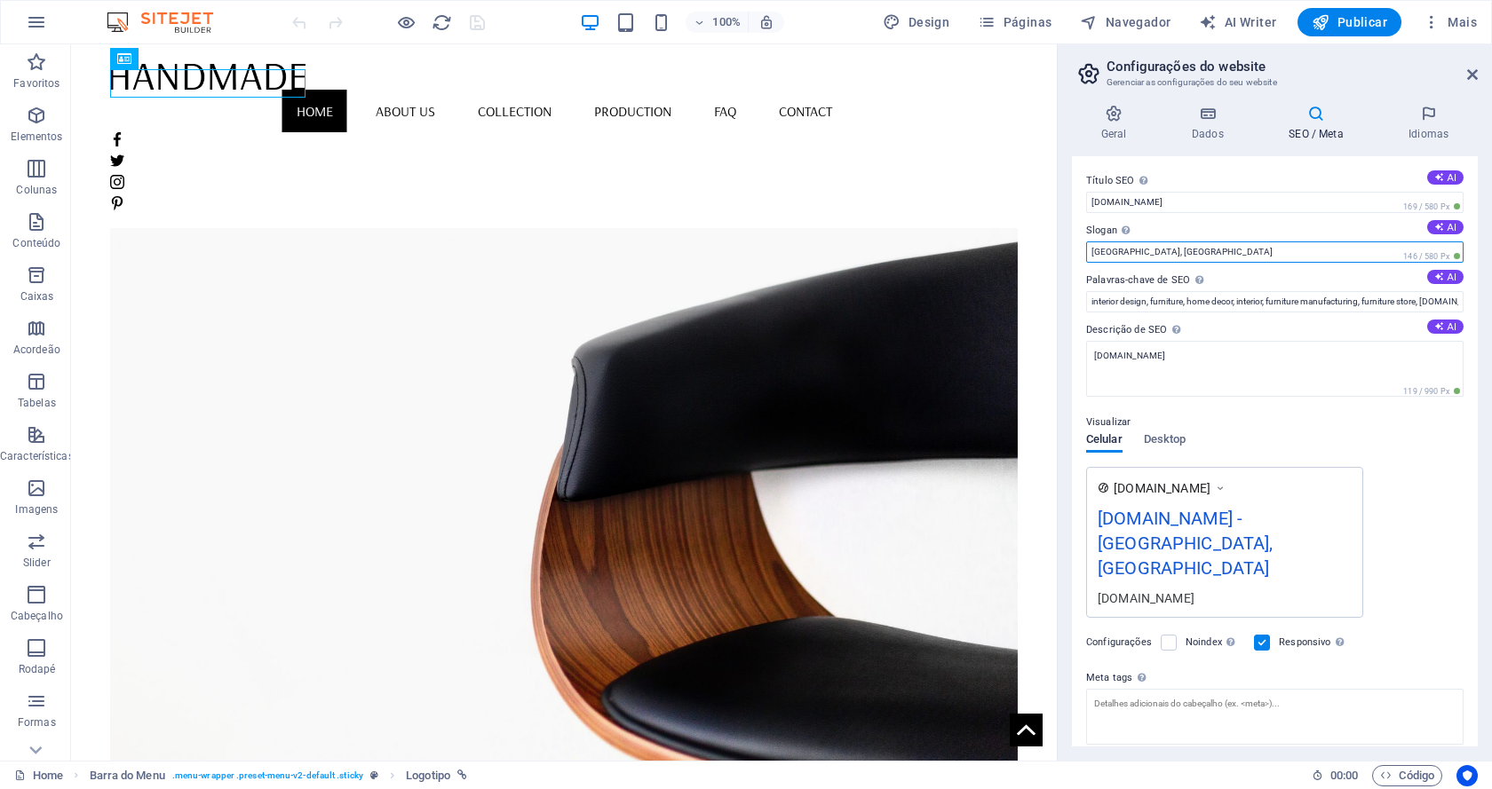
drag, startPoint x: 1231, startPoint y: 297, endPoint x: 1048, endPoint y: 245, distance: 190.9
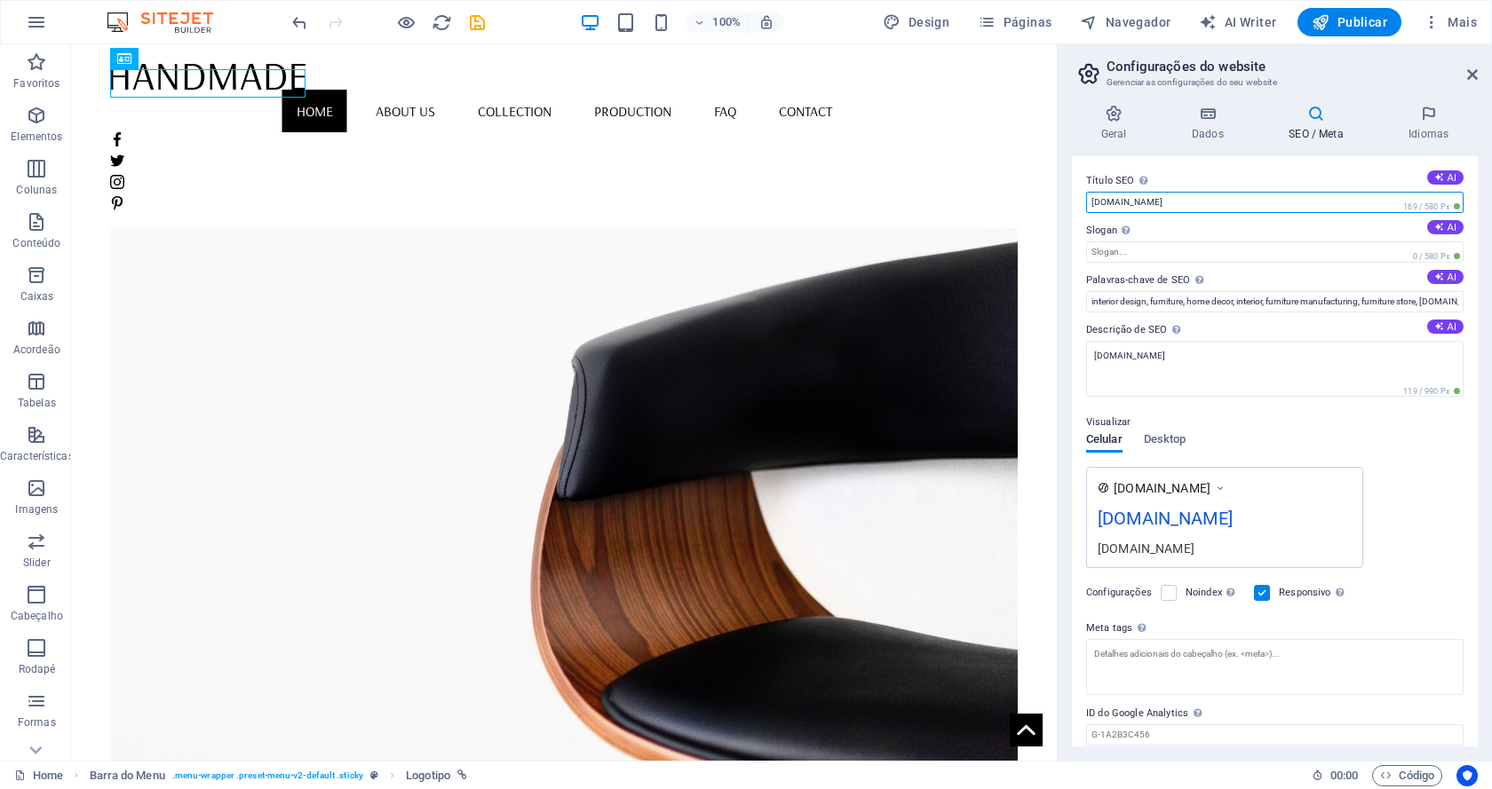
click at [1089, 202] on input "[DOMAIN_NAME]" at bounding box center [1274, 202] width 377 height 21
type input "[DOMAIN_NAME]"
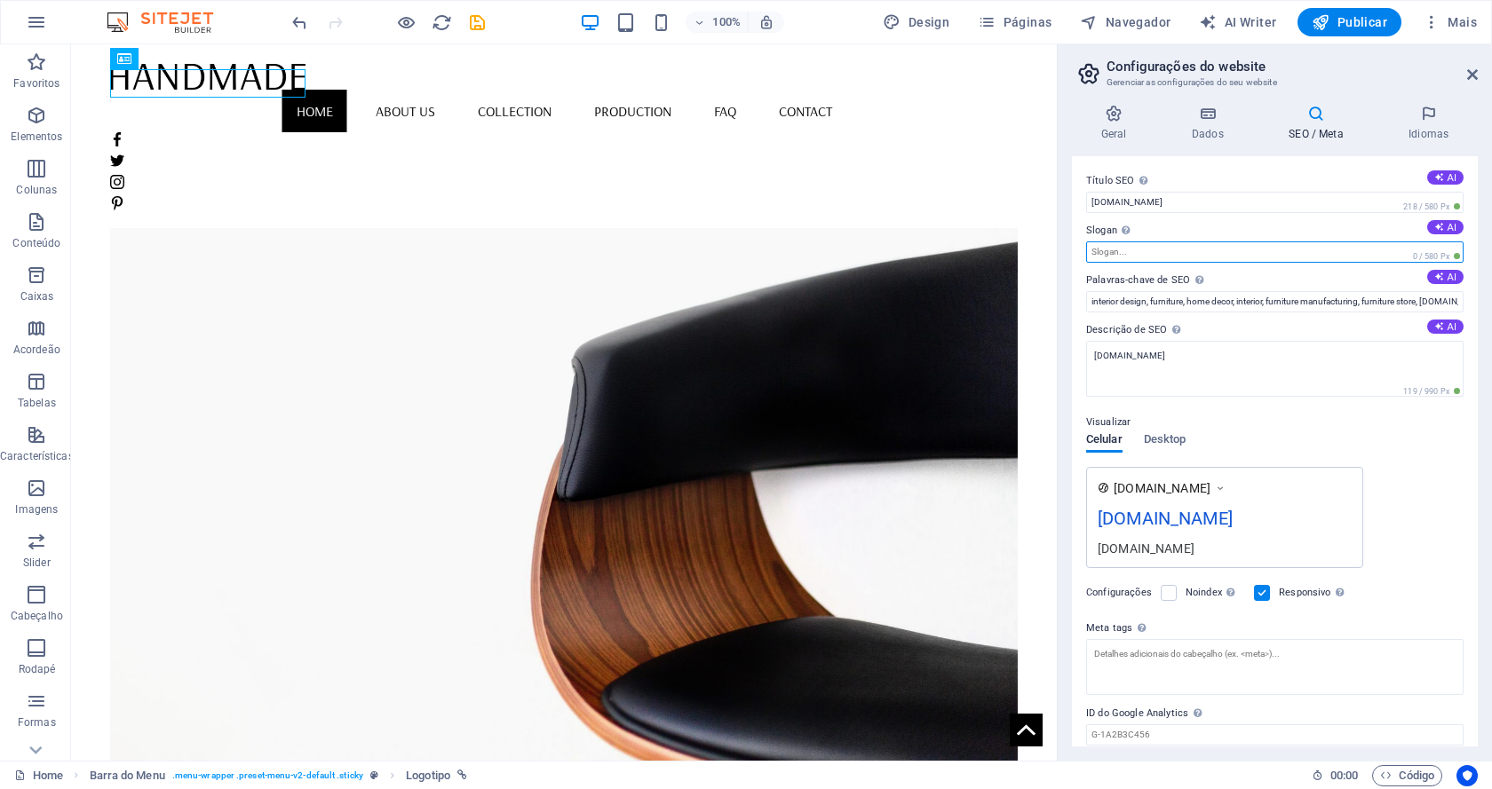
click at [1171, 255] on input "Slogan O slogan do seu website. AI" at bounding box center [1274, 251] width 377 height 21
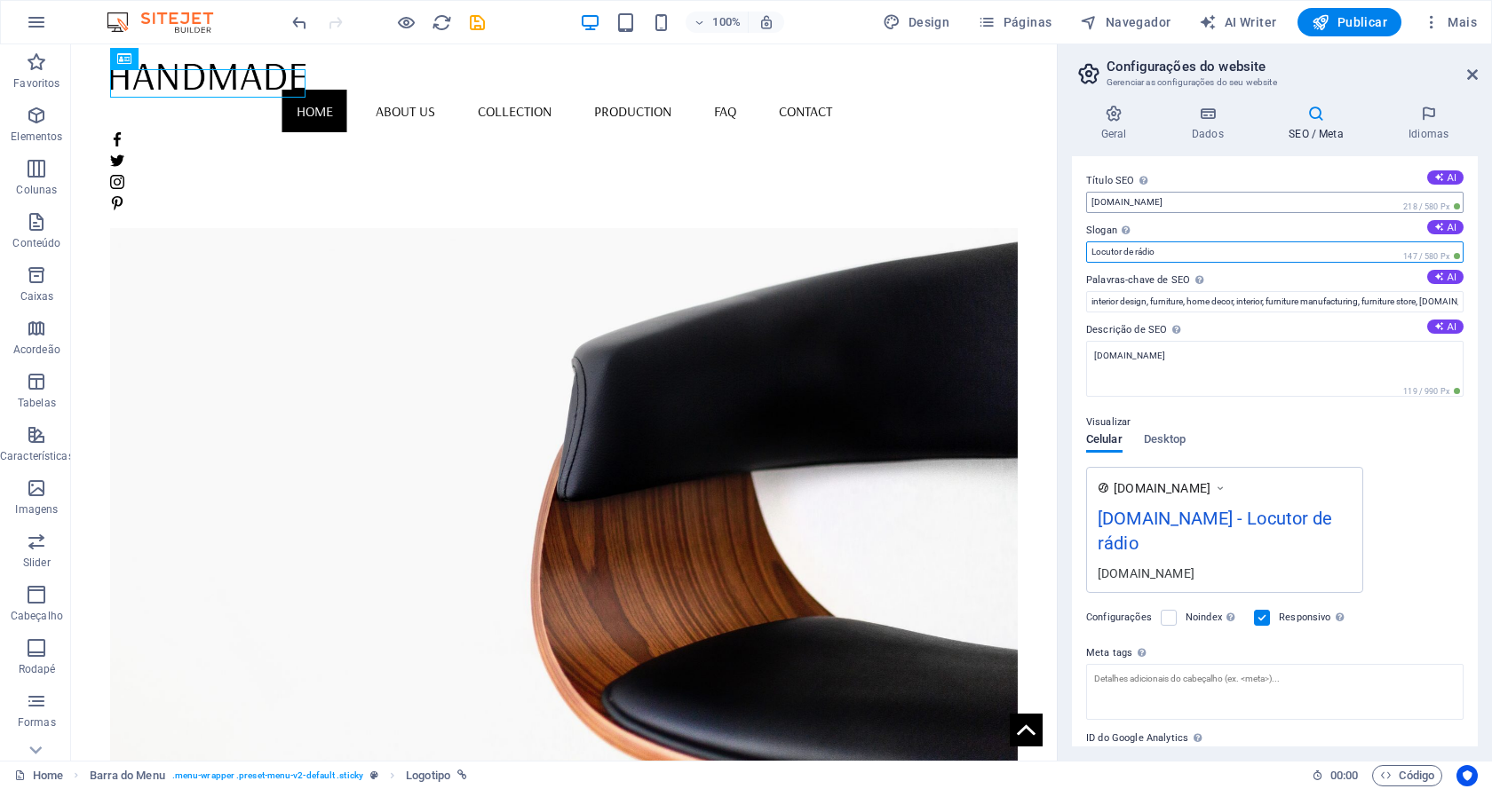
type input "Locutor de rádio"
drag, startPoint x: 1270, startPoint y: 250, endPoint x: 991, endPoint y: 192, distance: 284.9
click at [1136, 201] on input "[PERSON_NAME]" at bounding box center [1274, 202] width 377 height 21
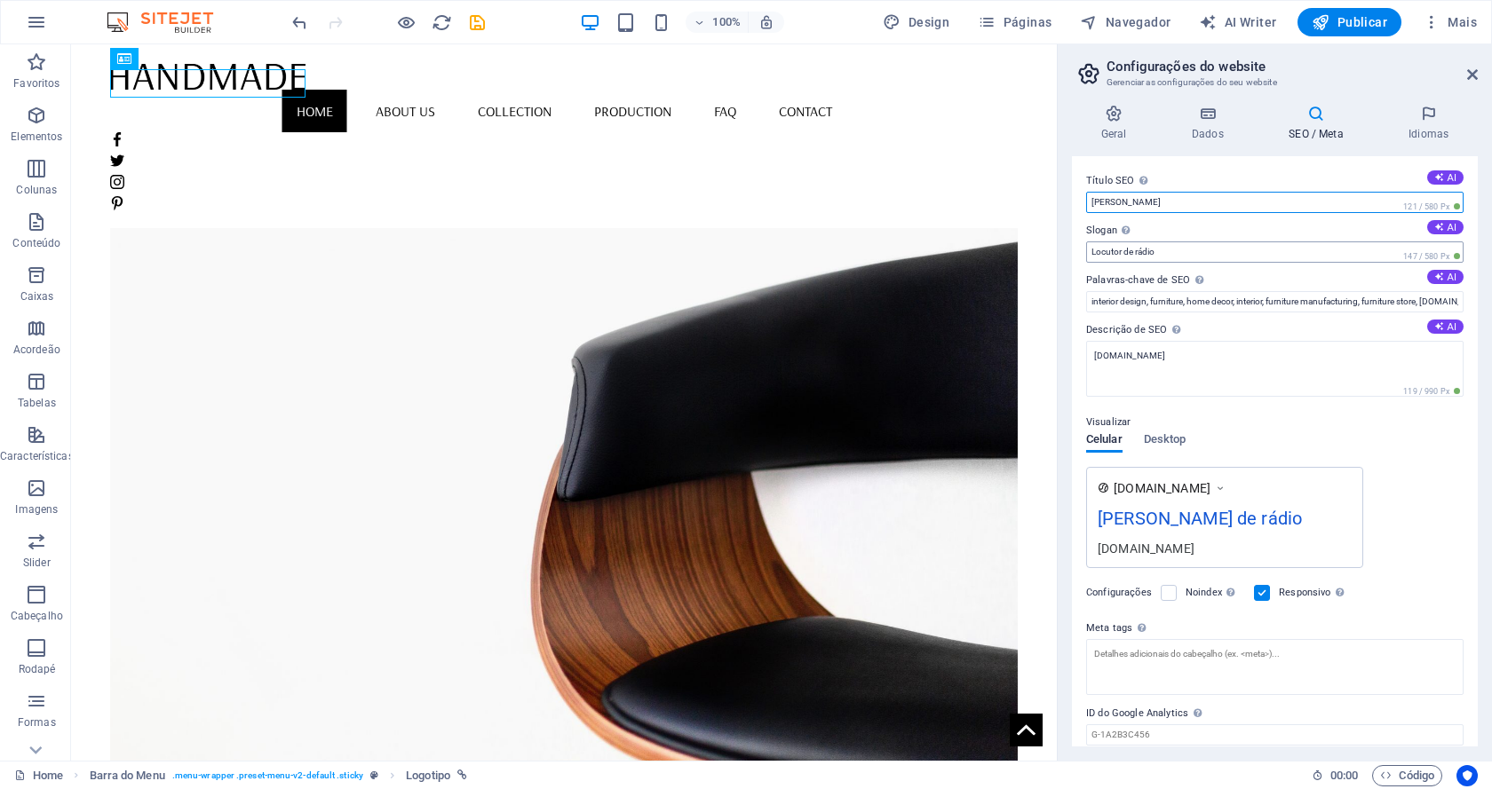
type input "[PERSON_NAME]"
drag, startPoint x: 1162, startPoint y: 257, endPoint x: 1121, endPoint y: 254, distance: 40.9
click at [1121, 254] on input "Locutor de rádio" at bounding box center [1274, 251] width 377 height 21
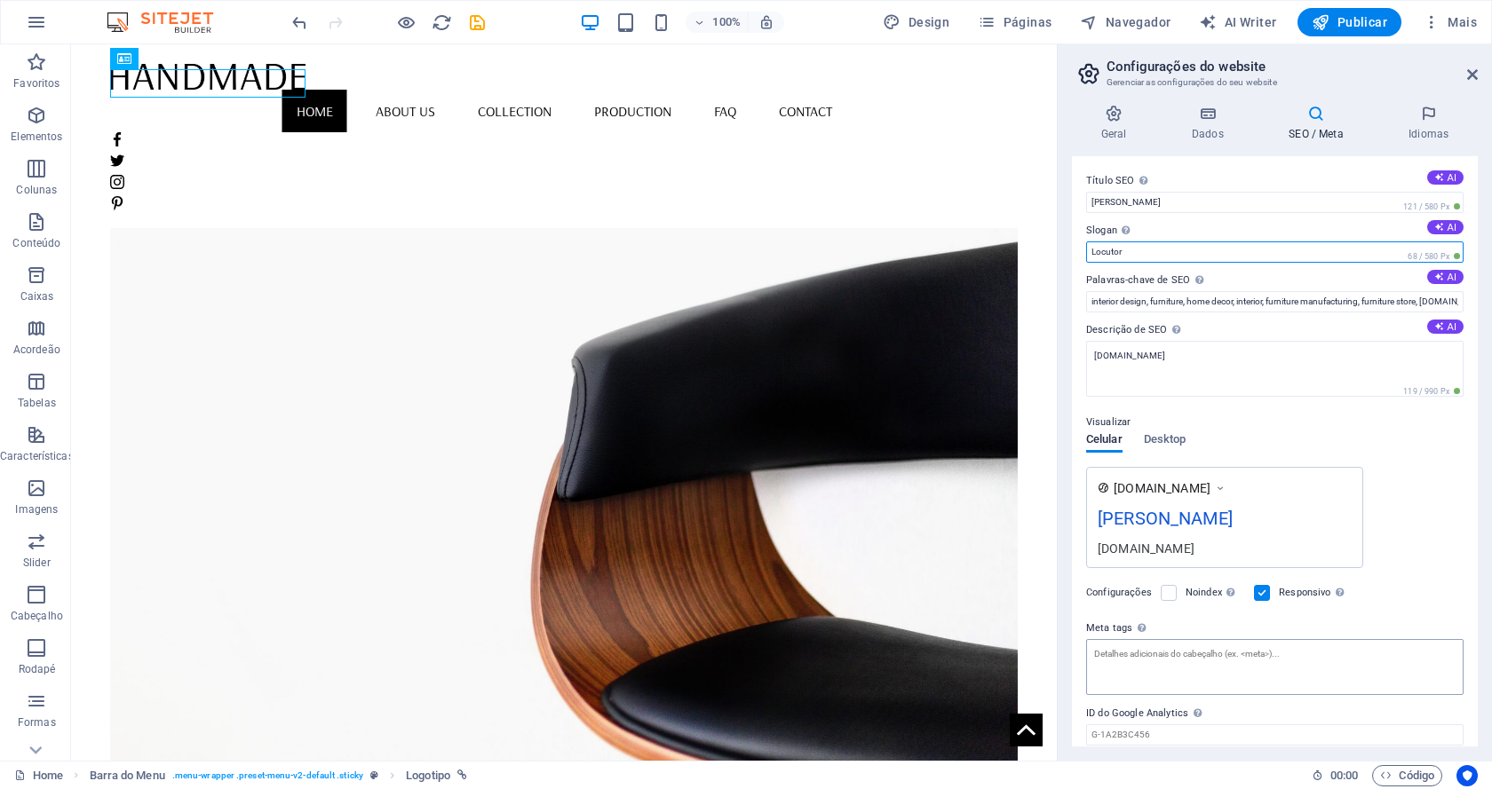
type input "Locutor"
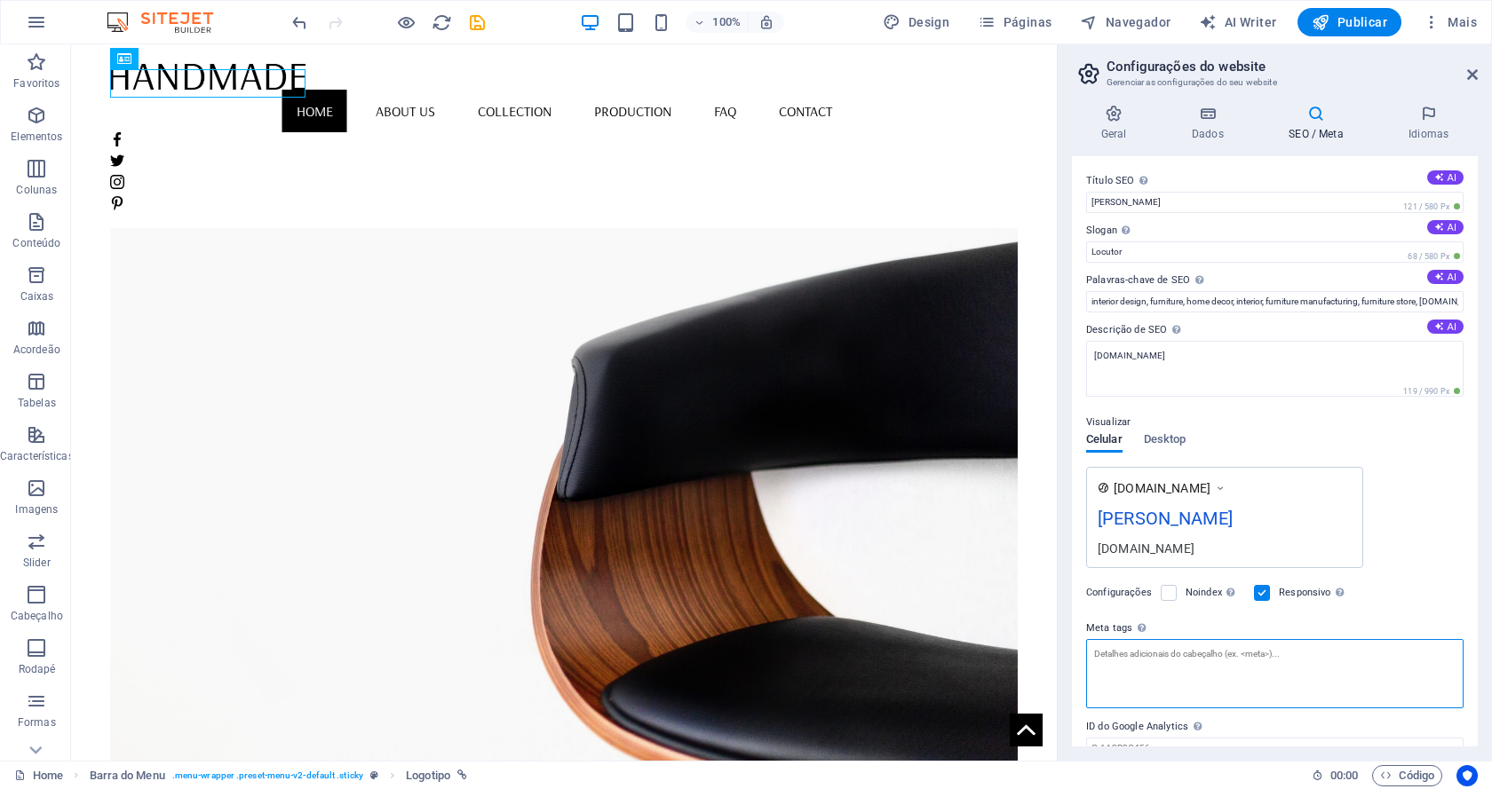
click at [1134, 660] on textarea "Meta tags Insira o código HTML aqui que será colocado dentro das tags do seu we…" at bounding box center [1274, 673] width 377 height 69
type textarea "[PERSON_NAME], locutor, radio, [GEOGRAPHIC_DATA], [GEOGRAPHIC_DATA]"
click at [1179, 444] on body "[DOMAIN_NAME] Home Favoritos Elementos Colunas Conteúdo Caixas Acordeão Tabelas…" at bounding box center [746, 394] width 1492 height 789
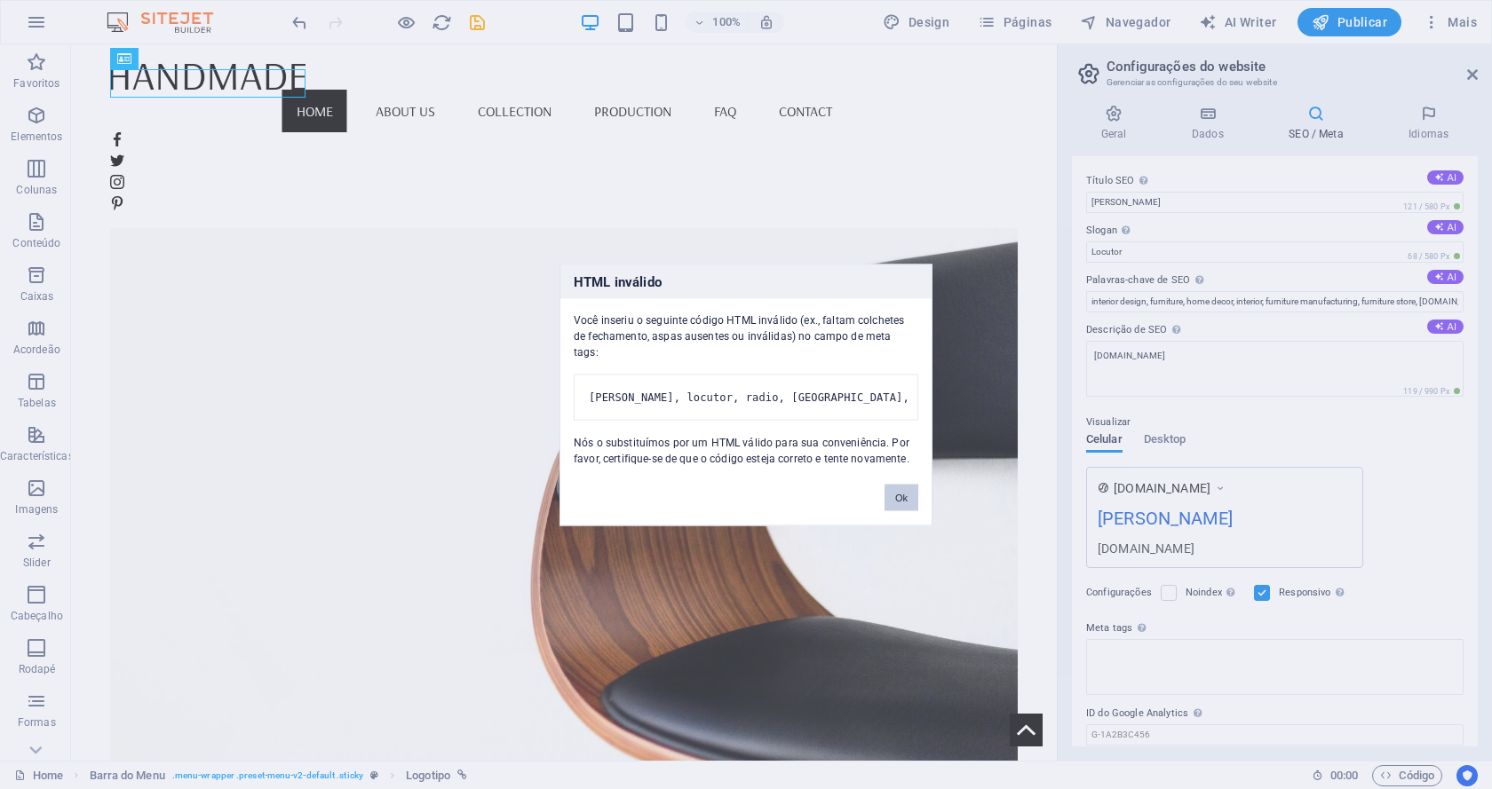
click at [899, 502] on button "Ok" at bounding box center [901, 497] width 34 height 27
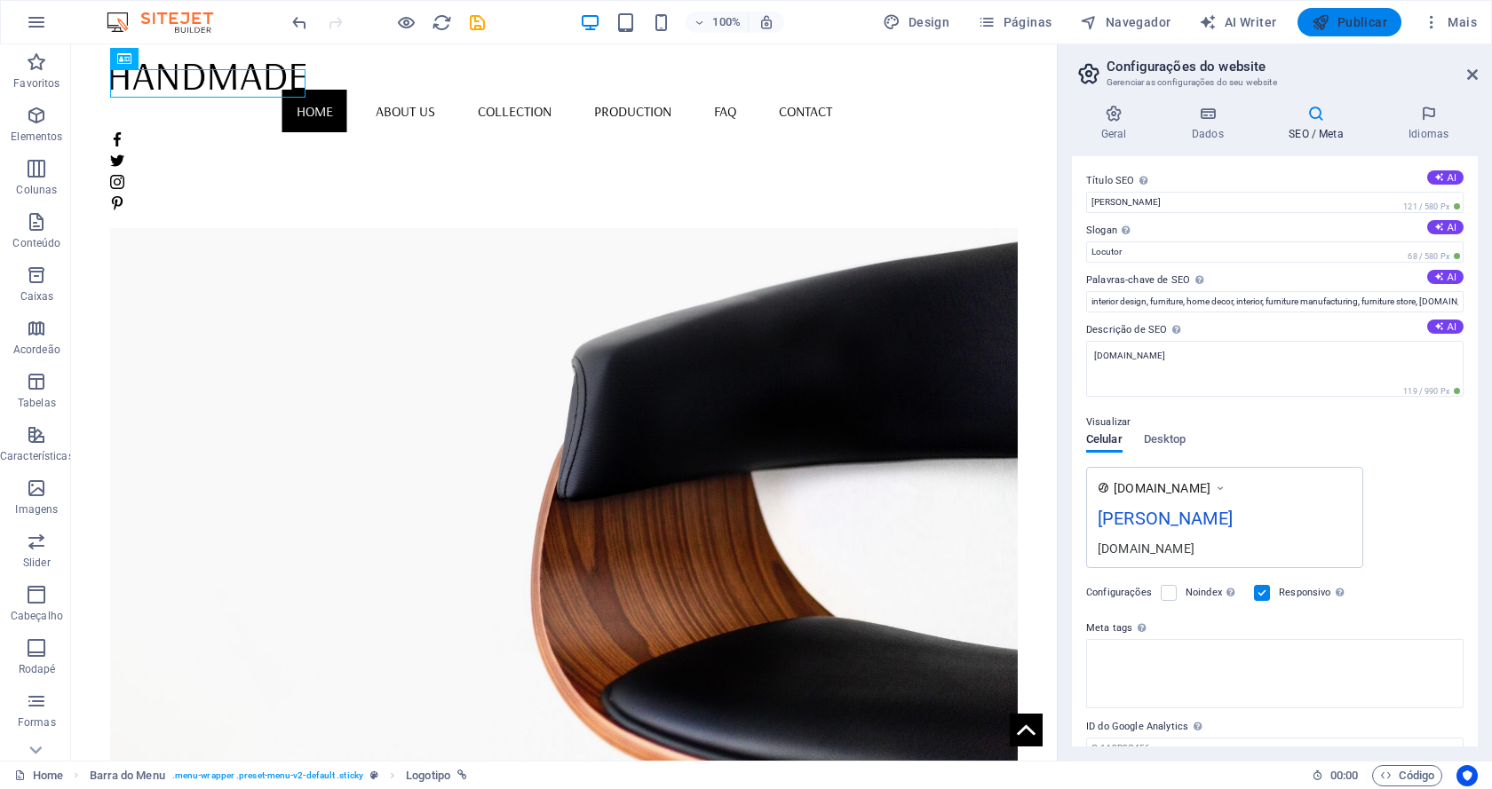
click at [1362, 20] on span "Publicar" at bounding box center [1348, 22] width 75 height 18
